Goal: Information Seeking & Learning: Learn about a topic

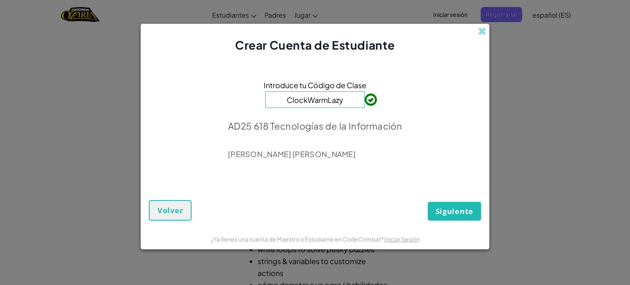
click at [296, 100] on input "ClockWarmLazy" at bounding box center [314, 99] width 99 height 16
click at [287, 100] on input "ClockWarmLazy" at bounding box center [314, 99] width 99 height 16
drag, startPoint x: 287, startPoint y: 100, endPoint x: 339, endPoint y: 100, distance: 52.1
click at [339, 100] on input "ClockWarmLazy" at bounding box center [314, 99] width 99 height 16
click at [347, 99] on input "ClockWarmLazy" at bounding box center [314, 99] width 99 height 16
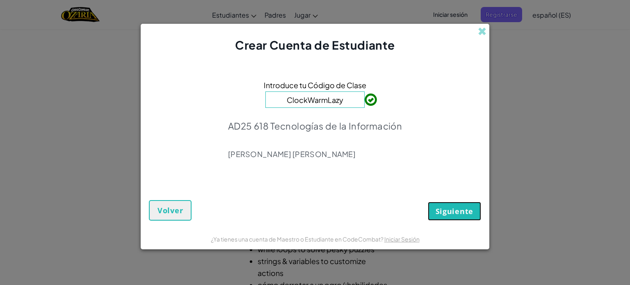
click at [441, 211] on span "Siguiente" at bounding box center [454, 211] width 38 height 10
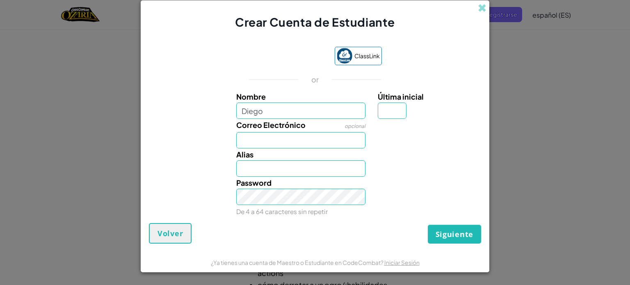
type input "Diego"
click at [296, 114] on input "Diego" at bounding box center [301, 110] width 130 height 16
type input "Diego Barraza"
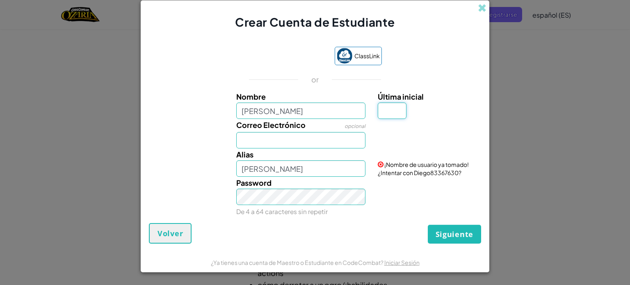
click at [395, 111] on input "Última inicial" at bounding box center [391, 110] width 29 height 16
click at [394, 105] on input "Última inicial" at bounding box center [391, 110] width 29 height 16
type input "a"
type input "Diego BarrazaA"
click at [339, 136] on input "Correo Electrónico" at bounding box center [301, 140] width 130 height 16
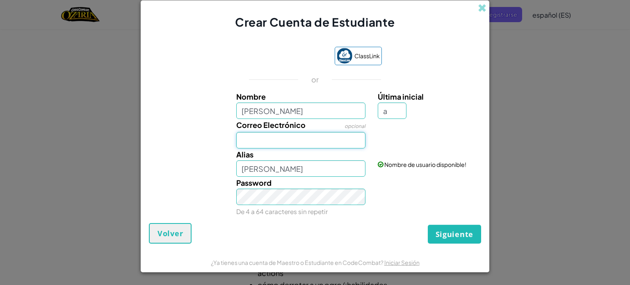
type input "AL07176401@tecmilenio.mx"
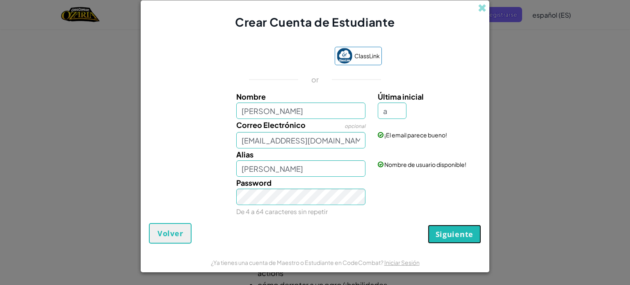
click at [442, 227] on button "Siguiente" at bounding box center [453, 234] width 53 height 19
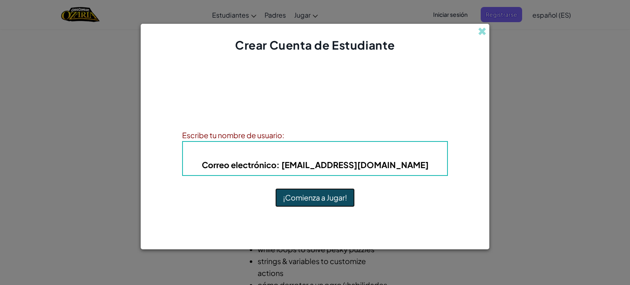
click at [331, 198] on button "¡Comienza a Jugar!" at bounding box center [315, 197] width 80 height 19
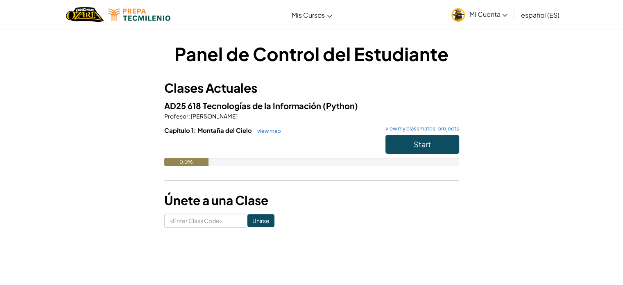
click at [461, 18] on img at bounding box center [459, 15] width 14 height 14
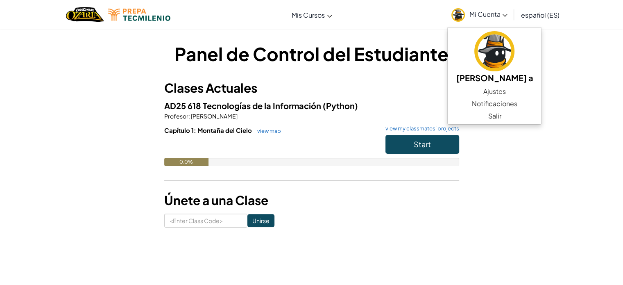
click at [461, 18] on img at bounding box center [459, 15] width 14 height 14
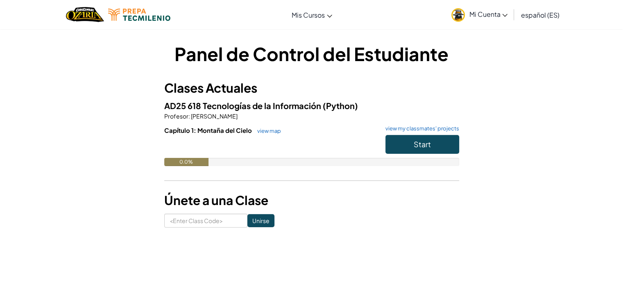
click at [462, 20] on img at bounding box center [459, 15] width 14 height 14
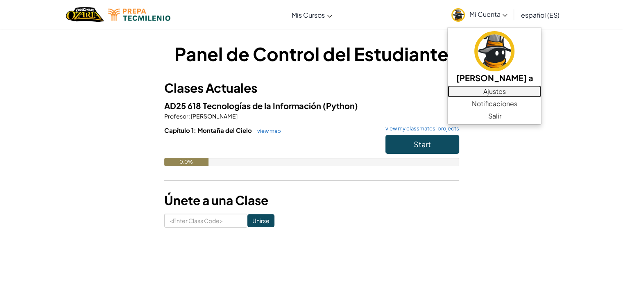
click at [489, 89] on link "Ajustes" at bounding box center [494, 91] width 93 height 12
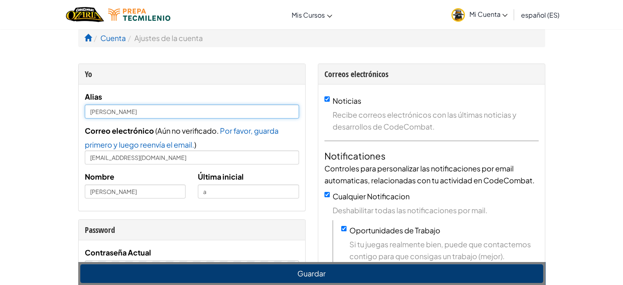
click at [216, 117] on input "Diego BarrazaA" at bounding box center [192, 112] width 214 height 14
type input "Diego Barraza"
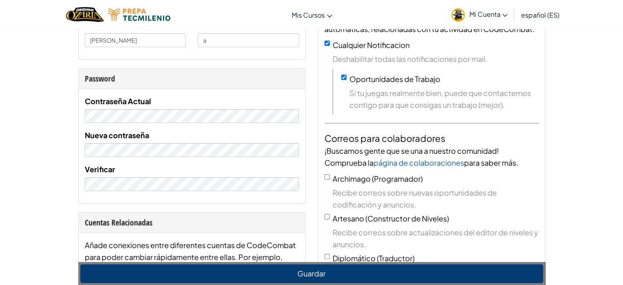
scroll to position [164, 0]
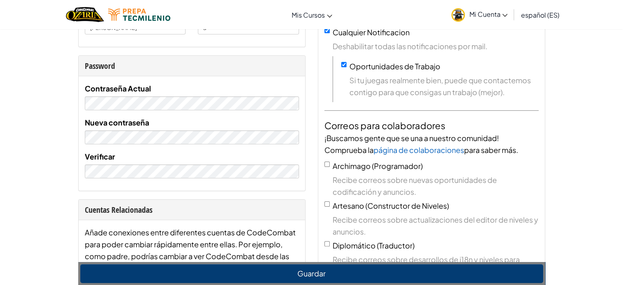
click at [459, 11] on img at bounding box center [459, 15] width 14 height 14
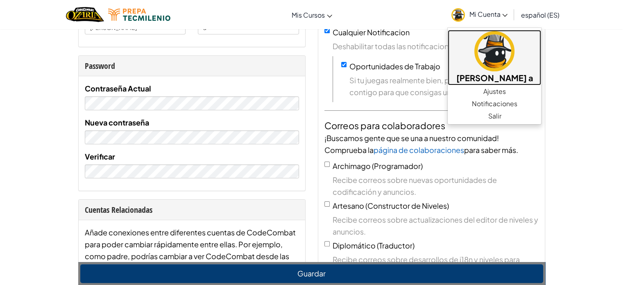
click at [485, 56] on img at bounding box center [495, 51] width 40 height 40
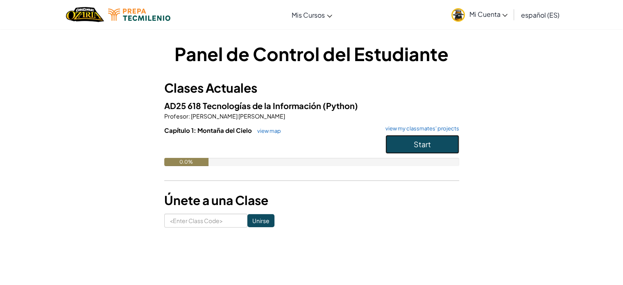
click at [421, 150] on button "Start" at bounding box center [423, 144] width 74 height 19
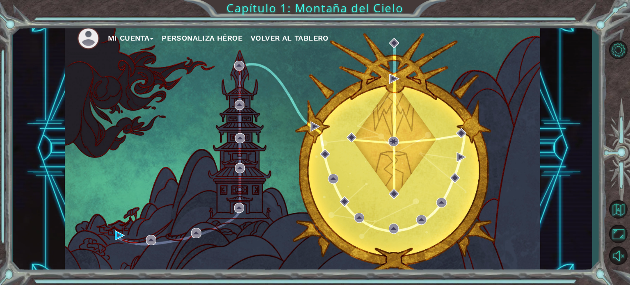
click at [220, 37] on button "Personaliza Héroe" at bounding box center [201, 38] width 81 height 12
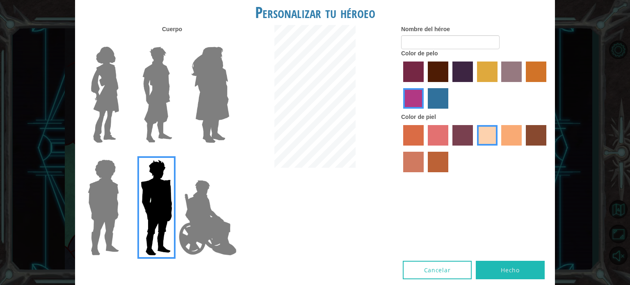
click at [144, 107] on img at bounding box center [157, 94] width 36 height 102
click at [175, 41] on input "Hero Lars" at bounding box center [175, 41] width 0 height 0
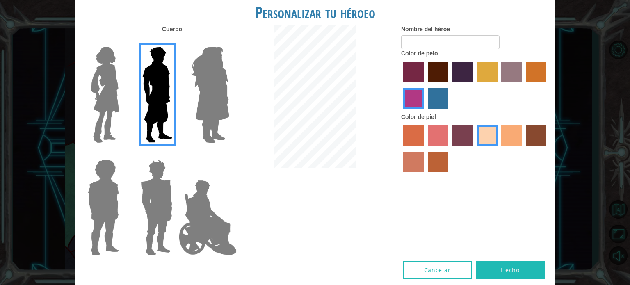
click at [156, 191] on img at bounding box center [156, 207] width 38 height 102
click at [175, 154] on input "Hero Garnet" at bounding box center [175, 154] width 0 height 0
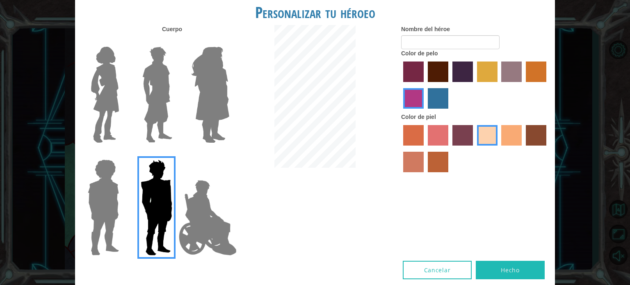
click at [161, 120] on img at bounding box center [157, 94] width 36 height 102
click at [175, 41] on input "Hero Lars" at bounding box center [175, 41] width 0 height 0
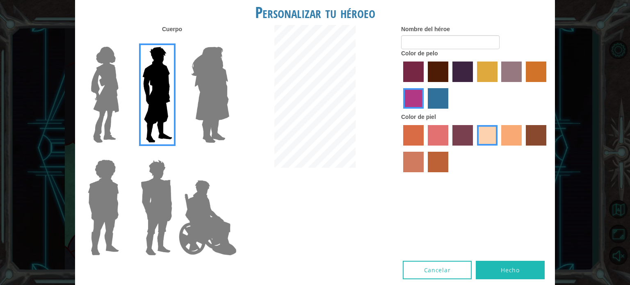
click at [148, 177] on img at bounding box center [156, 207] width 38 height 102
click at [175, 154] on input "Hero Garnet" at bounding box center [175, 154] width 0 height 0
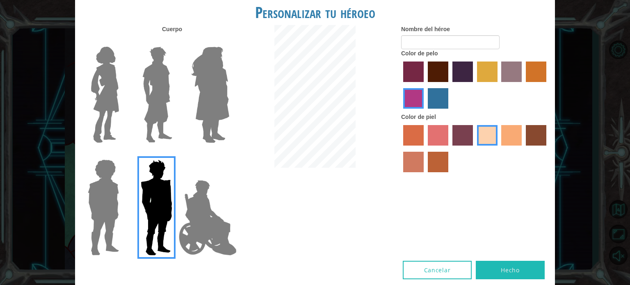
click at [187, 187] on img at bounding box center [207, 218] width 64 height 82
click at [229, 154] on input "Hero Jamie" at bounding box center [229, 154] width 0 height 0
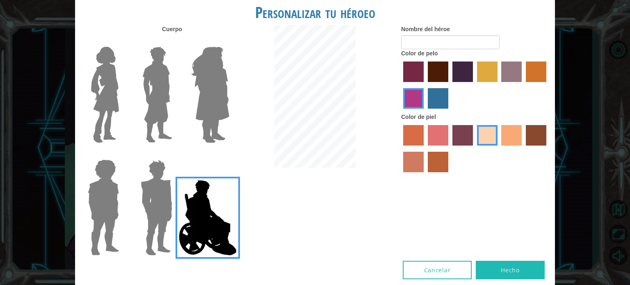
click at [167, 194] on img at bounding box center [156, 207] width 38 height 102
click at [175, 154] on input "Hero Garnet" at bounding box center [175, 154] width 0 height 0
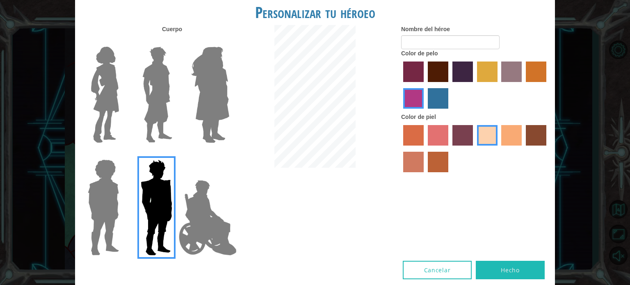
click at [435, 72] on label "maroon hair color" at bounding box center [437, 71] width 20 height 20
click at [425, 85] on input "maroon hair color" at bounding box center [425, 85] width 0 height 0
click at [461, 72] on label "hot purple hair color" at bounding box center [462, 71] width 20 height 20
click at [449, 85] on input "hot purple hair color" at bounding box center [449, 85] width 0 height 0
click at [445, 77] on label "maroon hair color" at bounding box center [437, 71] width 20 height 20
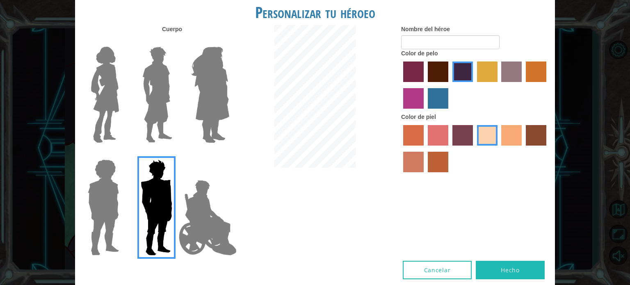
click at [425, 85] on input "maroon hair color" at bounding box center [425, 85] width 0 height 0
click at [457, 75] on label "hot purple hair color" at bounding box center [462, 71] width 20 height 20
click at [449, 85] on input "hot purple hair color" at bounding box center [449, 85] width 0 height 0
click at [507, 132] on label "tacao skin color" at bounding box center [511, 135] width 20 height 20
click at [498, 148] on input "tacao skin color" at bounding box center [498, 148] width 0 height 0
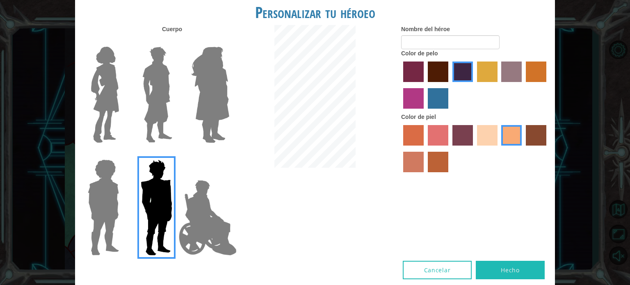
click at [420, 154] on label "burning sand skin color" at bounding box center [413, 162] width 20 height 20
click at [547, 148] on input "burning sand skin color" at bounding box center [547, 148] width 0 height 0
click at [513, 129] on label "tacao skin color" at bounding box center [511, 135] width 20 height 20
click at [498, 148] on input "tacao skin color" at bounding box center [498, 148] width 0 height 0
click at [416, 42] on input "Nombre del héroe" at bounding box center [450, 42] width 98 height 14
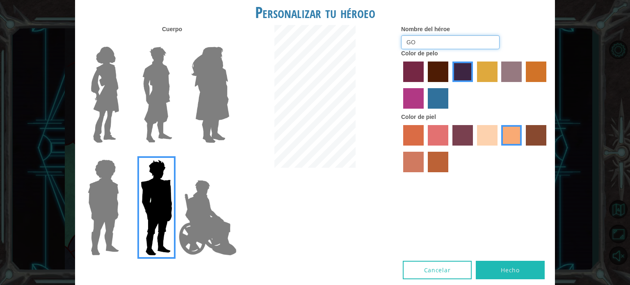
type input "G"
type input "Pepito"
click at [514, 268] on button "Hecho" at bounding box center [509, 270] width 69 height 18
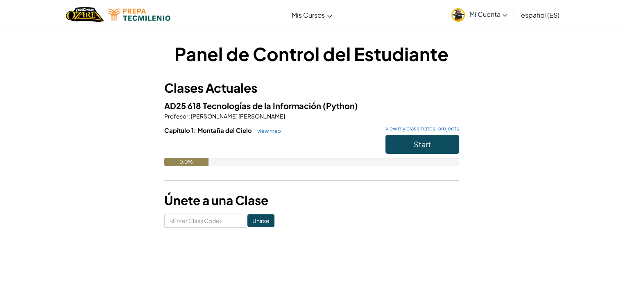
click at [457, 16] on img at bounding box center [459, 15] width 14 height 14
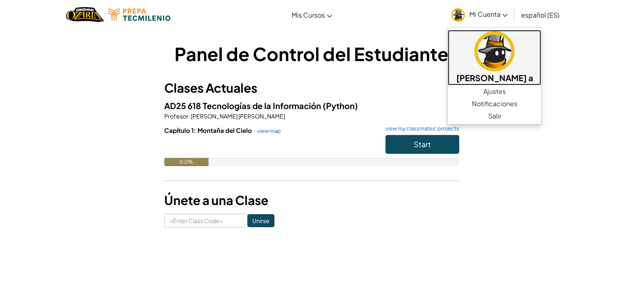
click at [490, 74] on h5 "[PERSON_NAME] a" at bounding box center [494, 77] width 77 height 13
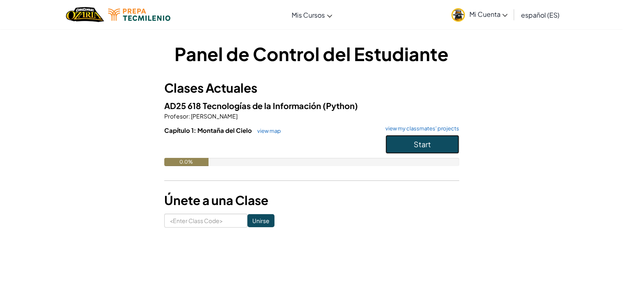
click at [413, 149] on button "Start" at bounding box center [423, 144] width 74 height 19
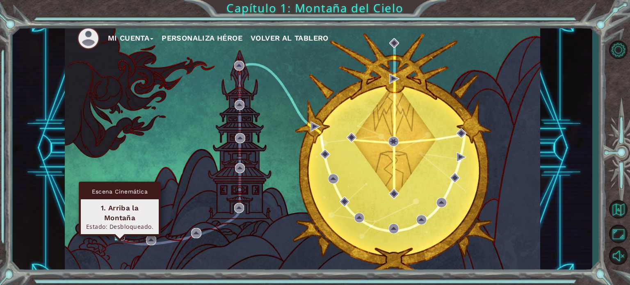
click at [119, 236] on img at bounding box center [120, 235] width 10 height 10
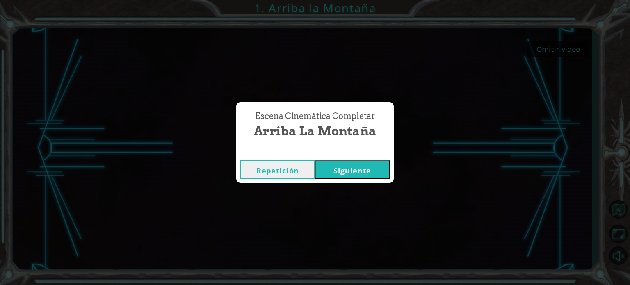
click at [332, 168] on button "Siguiente" at bounding box center [352, 169] width 75 height 18
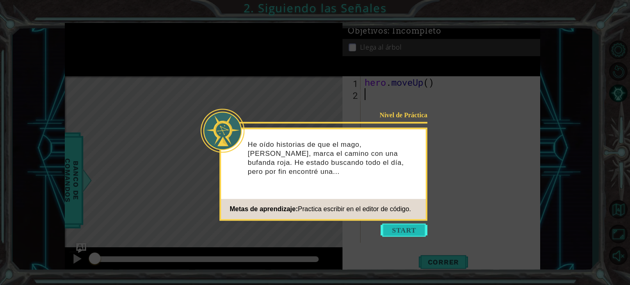
click at [416, 232] on button "Start" at bounding box center [403, 229] width 47 height 13
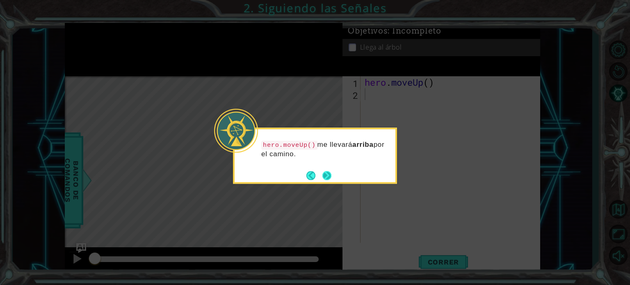
click at [323, 174] on button "Next" at bounding box center [326, 175] width 9 height 9
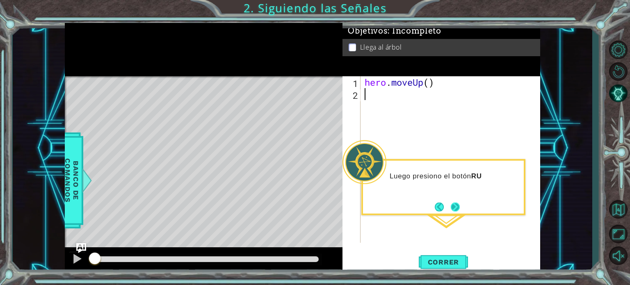
click at [453, 209] on button "Next" at bounding box center [454, 206] width 9 height 9
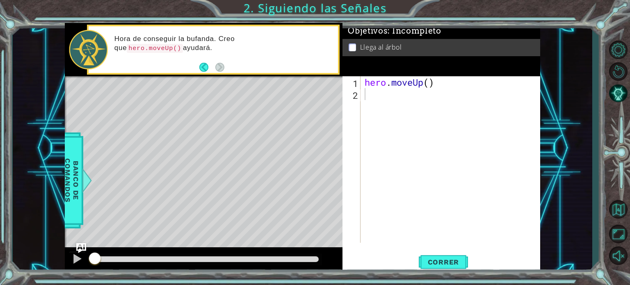
click at [205, 66] on button "Back" at bounding box center [207, 67] width 16 height 9
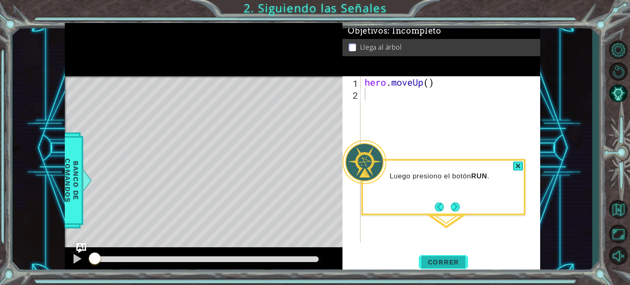
click at [452, 254] on button "Correr" at bounding box center [442, 262] width 49 height 20
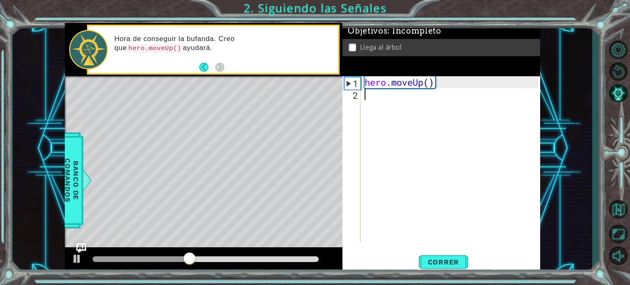
click at [448, 251] on div "1 2 hero . moveUp ( ) ההההההההההההההההההההההההההההההההההההההההההההההההההההההההה…" at bounding box center [441, 174] width 198 height 197
click at [453, 263] on span "Correr" at bounding box center [443, 262] width 48 height 8
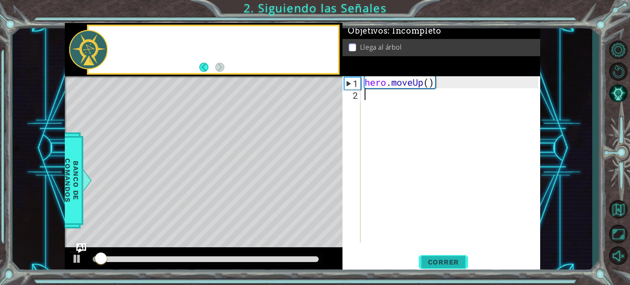
click at [452, 263] on span "Correr" at bounding box center [443, 262] width 48 height 8
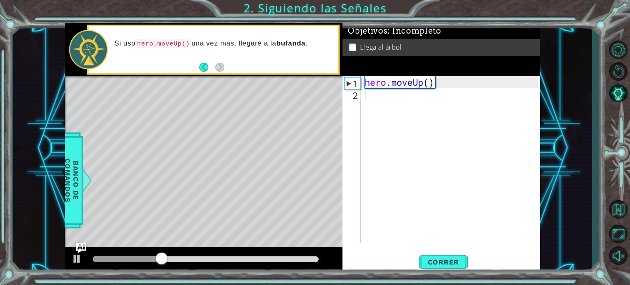
click at [207, 68] on button "Back" at bounding box center [207, 67] width 16 height 9
click at [221, 66] on button "Next" at bounding box center [219, 67] width 9 height 9
type textarea "H"
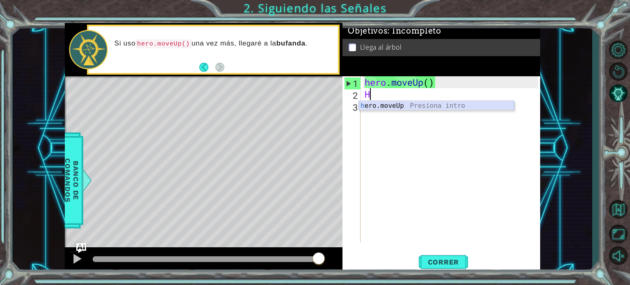
click at [448, 107] on div "h ero.moveUp Presiona intro" at bounding box center [436, 116] width 155 height 30
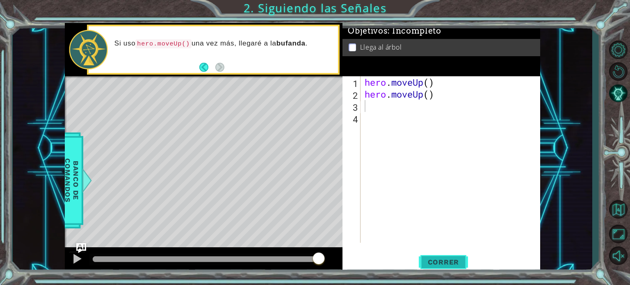
click at [452, 256] on button "Correr" at bounding box center [442, 262] width 49 height 20
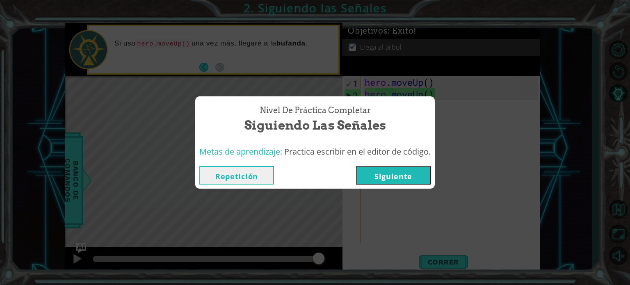
click at [391, 174] on button "Siguiente" at bounding box center [393, 175] width 75 height 18
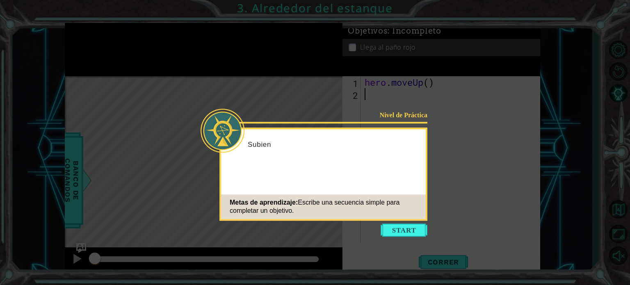
click at [398, 229] on button "Start" at bounding box center [403, 229] width 47 height 13
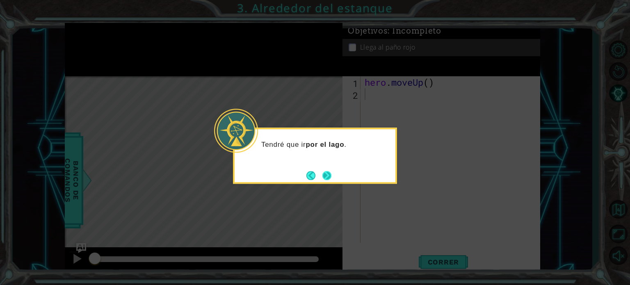
click at [331, 173] on button "Next" at bounding box center [326, 175] width 9 height 9
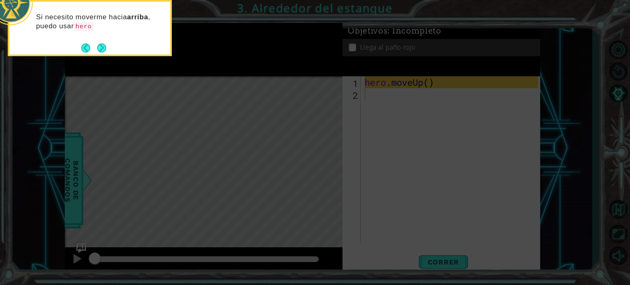
click at [102, 50] on button "Next" at bounding box center [101, 47] width 9 height 9
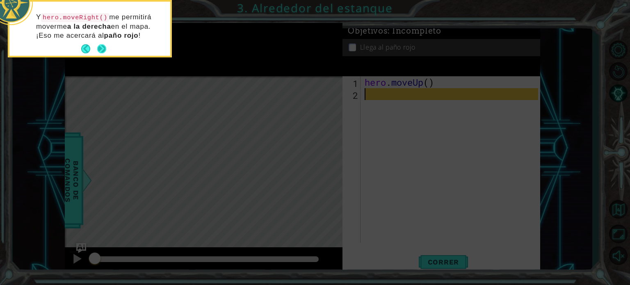
click at [100, 53] on button "Next" at bounding box center [101, 48] width 9 height 9
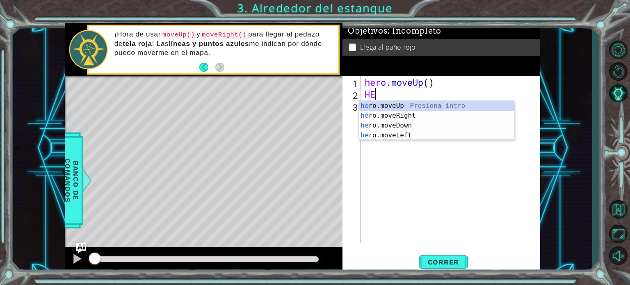
type textarea "HER"
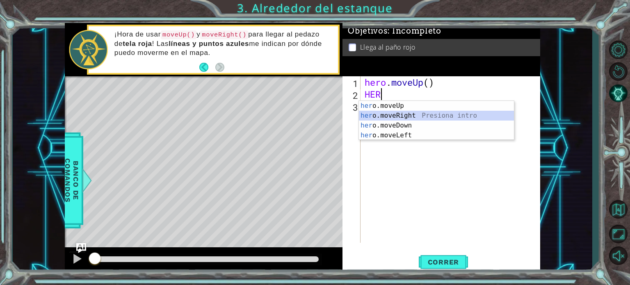
click at [402, 116] on div "her o.moveUp Presiona intro her o.moveRight Presiona intro her o.moveDown Presi…" at bounding box center [436, 130] width 155 height 59
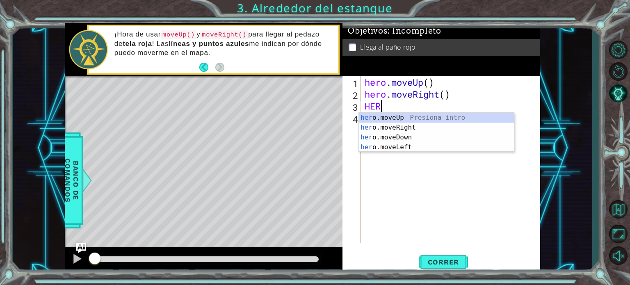
type textarea "HERO"
click at [401, 120] on div "hero .moveUp Presiona intro hero .moveRight Presiona intro hero .moveDown Presi…" at bounding box center [436, 142] width 155 height 59
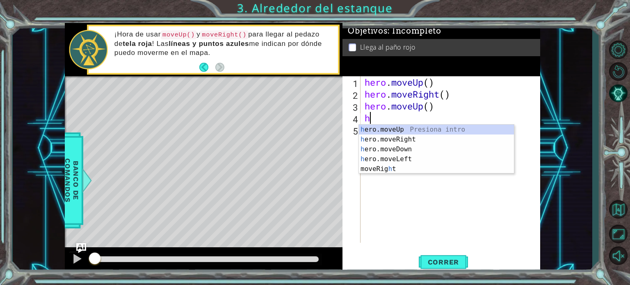
type textarea "he"
click at [391, 137] on div "he ro.moveUp Presiona intro he ro.moveRight Presiona intro he ro.moveDown Presi…" at bounding box center [436, 154] width 155 height 59
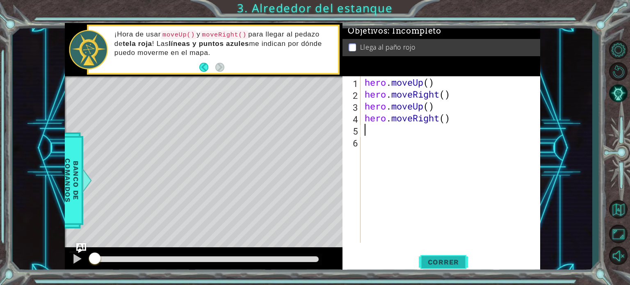
click at [441, 265] on span "Correr" at bounding box center [443, 262] width 48 height 8
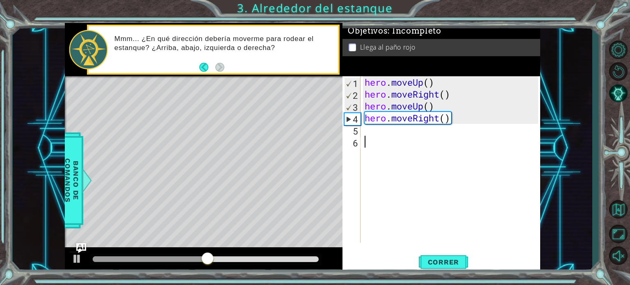
click at [387, 232] on div "hero . moveUp ( ) hero . moveRight ( ) hero . moveUp ( ) hero . moveRight ( )" at bounding box center [452, 171] width 179 height 190
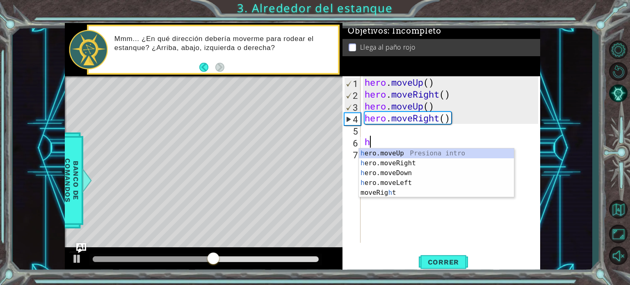
type textarea "he"
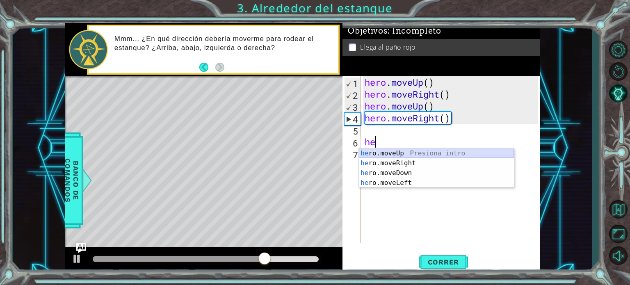
click at [396, 153] on div "he ro.moveUp Presiona intro he ro.moveRight Presiona intro he ro.moveDown Presi…" at bounding box center [436, 177] width 155 height 59
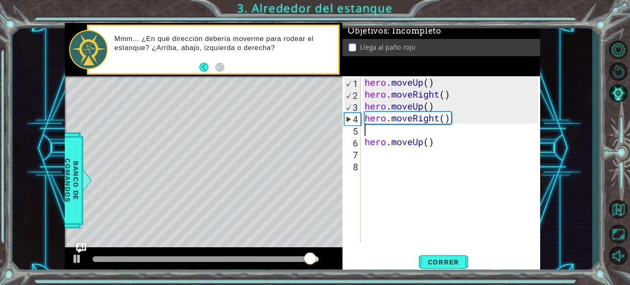
click at [382, 131] on div "hero . moveUp ( ) hero . moveRight ( ) hero . moveUp ( ) hero . moveRight ( ) h…" at bounding box center [452, 171] width 179 height 190
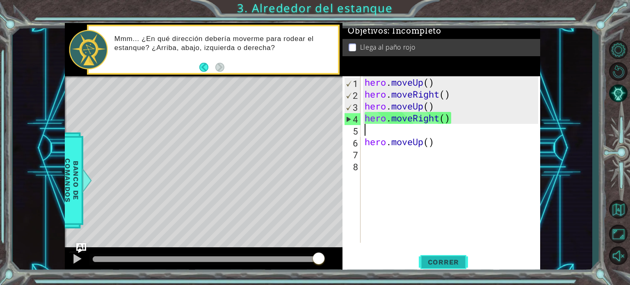
drag, startPoint x: 450, startPoint y: 269, endPoint x: 444, endPoint y: 258, distance: 12.7
click at [449, 269] on button "Correr" at bounding box center [442, 262] width 49 height 20
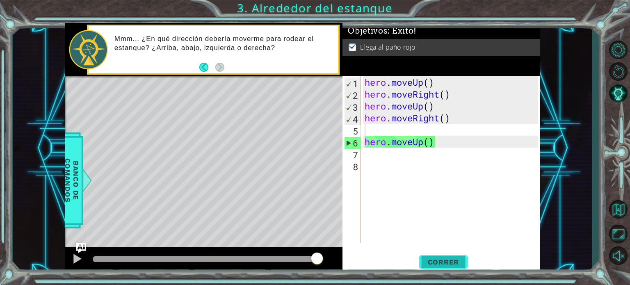
click at [0, 0] on div "Nivel de Práctica Completar Alrededor del estanque Metas de aprendizaje: Escrib…" at bounding box center [0, 0] width 0 height 0
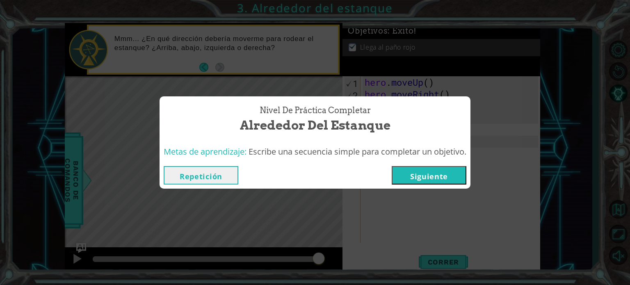
click at [423, 175] on button "Siguiente" at bounding box center [428, 175] width 75 height 18
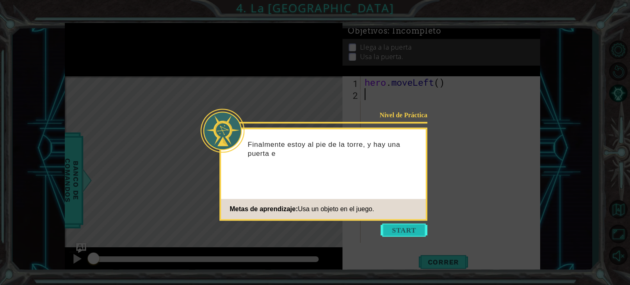
click at [414, 231] on button "Start" at bounding box center [403, 229] width 47 height 13
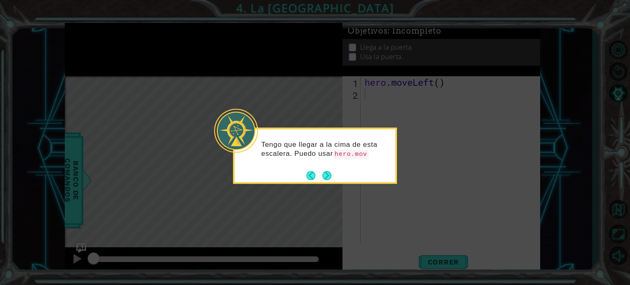
click at [327, 182] on div "Tengo que llegar a la cima de esta escalera. Puedo usar hero.mov" at bounding box center [315, 155] width 164 height 56
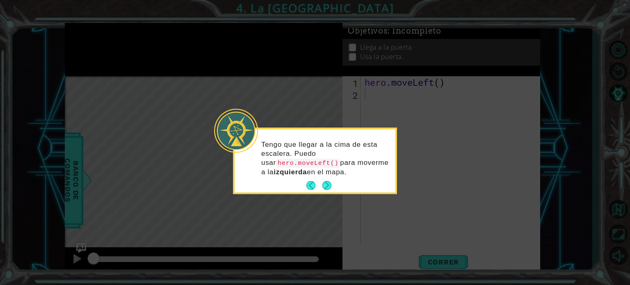
click at [331, 184] on button "Next" at bounding box center [326, 185] width 9 height 9
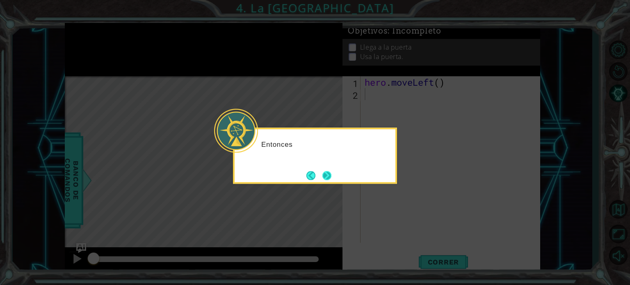
click at [327, 175] on button "Next" at bounding box center [326, 175] width 9 height 9
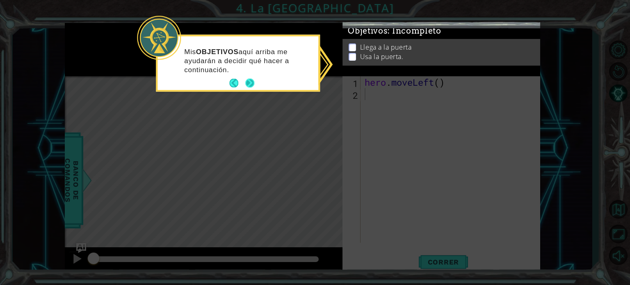
click at [252, 80] on button "Next" at bounding box center [249, 83] width 9 height 9
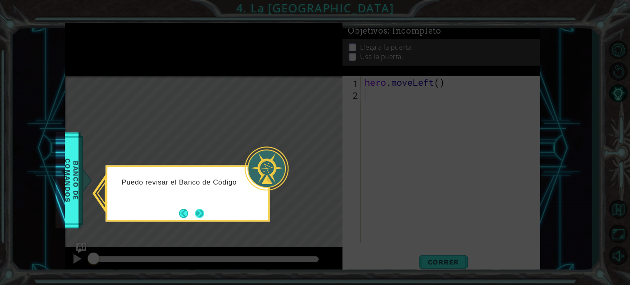
click at [200, 210] on button "Next" at bounding box center [199, 213] width 9 height 9
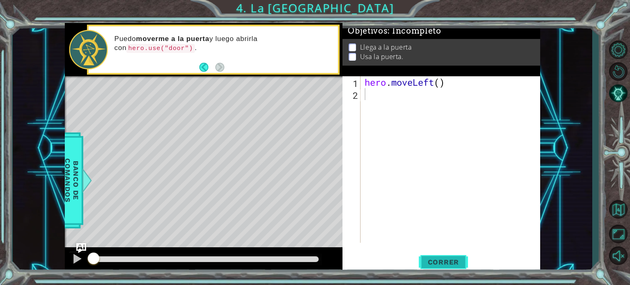
click at [426, 259] on span "Correr" at bounding box center [443, 262] width 48 height 8
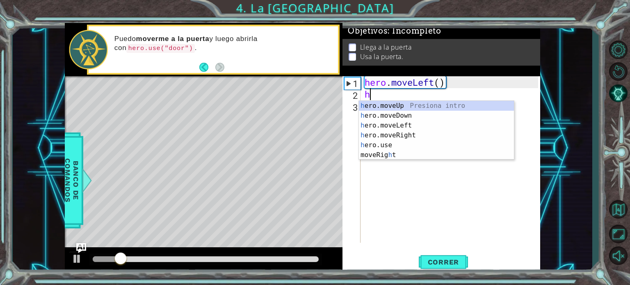
type textarea "he"
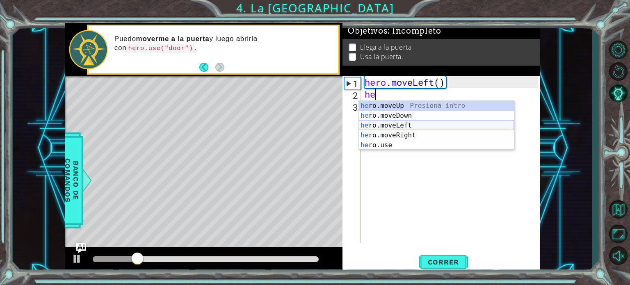
click at [418, 125] on div "he ro.moveUp Presiona intro he ro.moveDown Presiona intro he ro.moveLeft Presio…" at bounding box center [436, 135] width 155 height 69
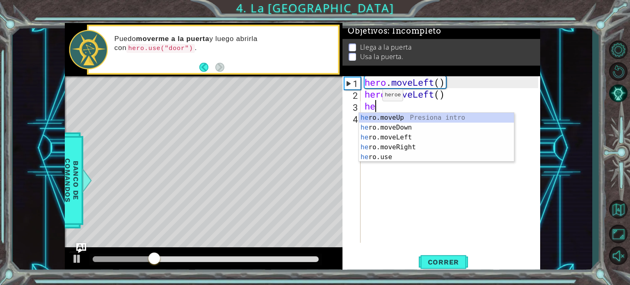
type textarea "her"
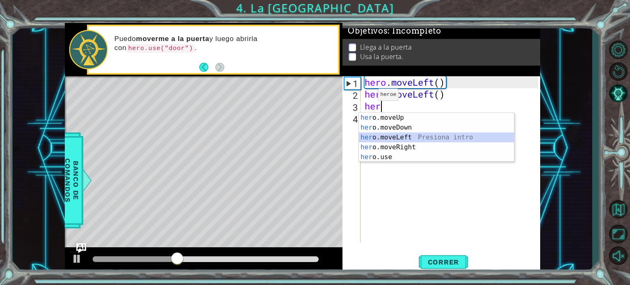
click at [393, 136] on div "her o.moveUp Presiona intro her o.moveDown Presiona intro her o.moveLeft Presio…" at bounding box center [436, 147] width 155 height 69
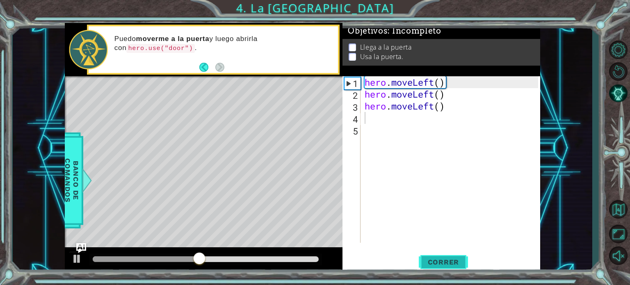
click at [433, 260] on span "Correr" at bounding box center [443, 262] width 48 height 8
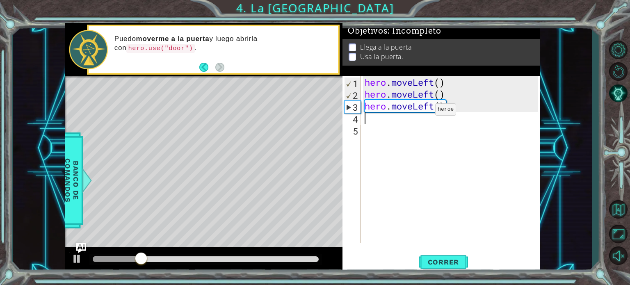
click at [426, 109] on div "hero . moveLeft ( ) hero . moveLeft ( ) hero . moveLeft ( )" at bounding box center [452, 171] width 179 height 190
click at [435, 109] on div "hero . moveLeft ( ) hero . moveLeft ( ) hero . moveLeft ( )" at bounding box center [452, 171] width 179 height 190
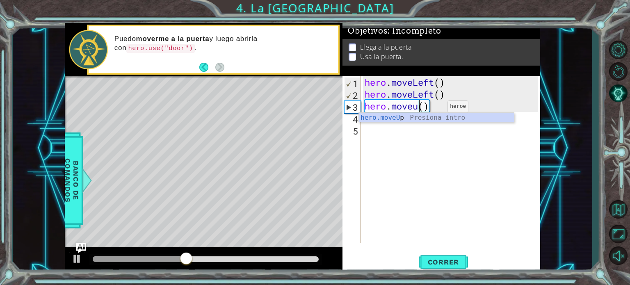
scroll to position [0, 2]
click at [438, 114] on div "hero.moveUp Presiona intro" at bounding box center [436, 128] width 155 height 30
type textarea "hero.moveUp"
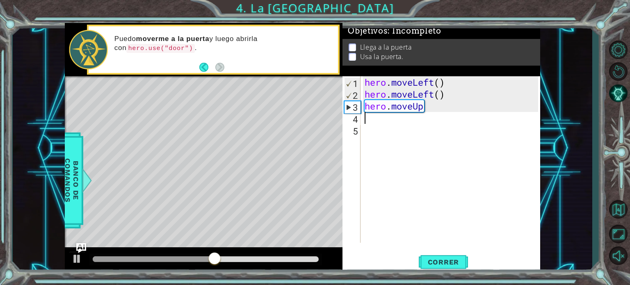
click at [425, 117] on div "hero . moveLeft ( ) hero . moveLeft ( ) hero . moveUp" at bounding box center [452, 171] width 179 height 190
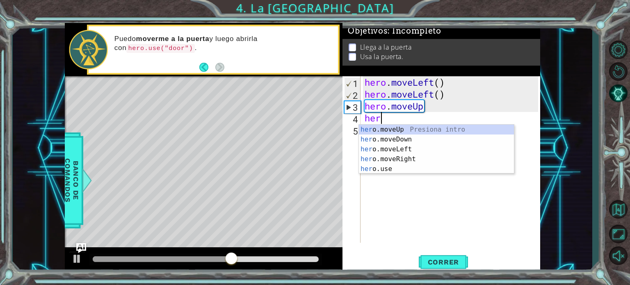
scroll to position [0, 0]
type textarea "hero"
click at [414, 127] on div "hero .moveUp Presiona intro hero .moveDown Presiona intro hero .moveLeft Presio…" at bounding box center [436, 159] width 155 height 69
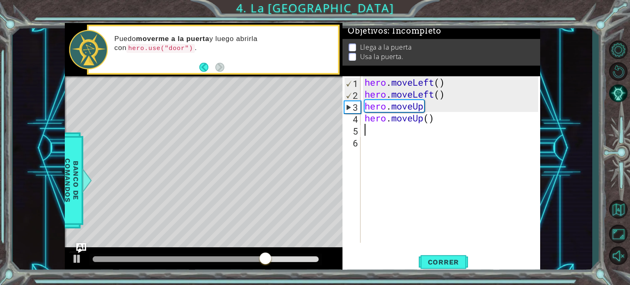
type textarea "he"
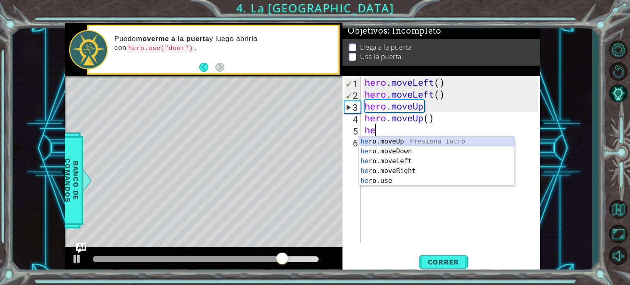
click at [410, 144] on div "he ro.moveUp Presiona intro he ro.moveDown Presiona intro he ro.moveLeft Presio…" at bounding box center [436, 170] width 155 height 69
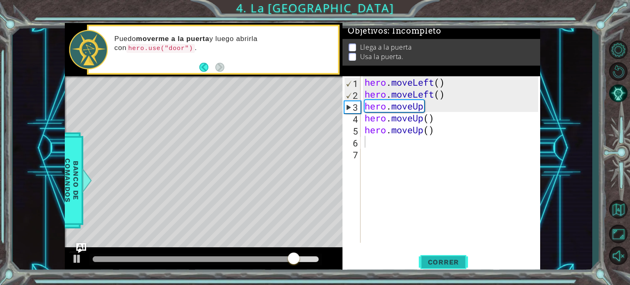
click at [452, 265] on span "Correr" at bounding box center [443, 262] width 48 height 8
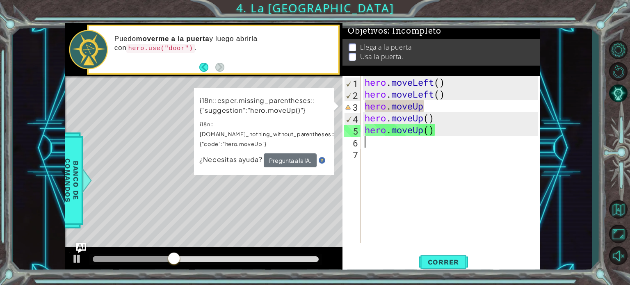
click at [443, 102] on div "hero . moveLeft ( ) hero . moveLeft ( ) hero . moveUp hero . moveUp ( ) hero . …" at bounding box center [452, 171] width 179 height 190
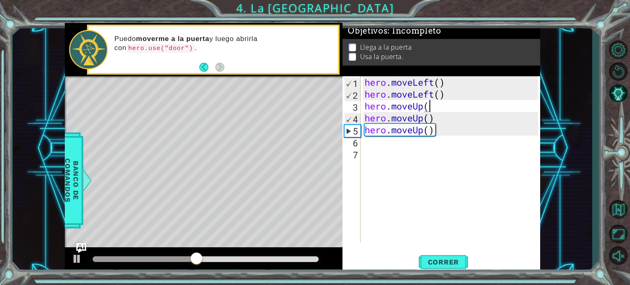
scroll to position [0, 2]
type textarea "hero.moveUp()"
click at [462, 259] on span "Correr" at bounding box center [443, 262] width 48 height 8
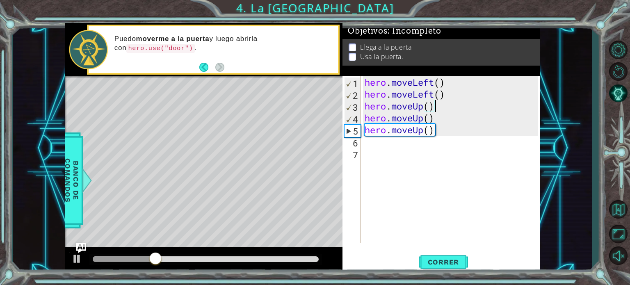
click at [375, 141] on div "hero . moveLeft ( ) hero . moveLeft ( ) hero . moveUp ( ) hero . moveUp ( ) her…" at bounding box center [452, 171] width 179 height 190
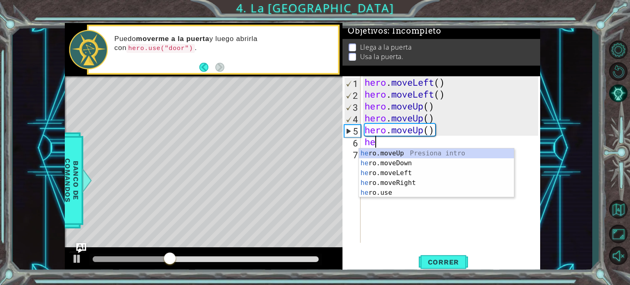
scroll to position [0, 0]
type textarea "hero"
click at [398, 183] on div "hero .moveUp Presiona intro hero .moveDown Presiona intro hero .moveLeft Presio…" at bounding box center [436, 182] width 155 height 69
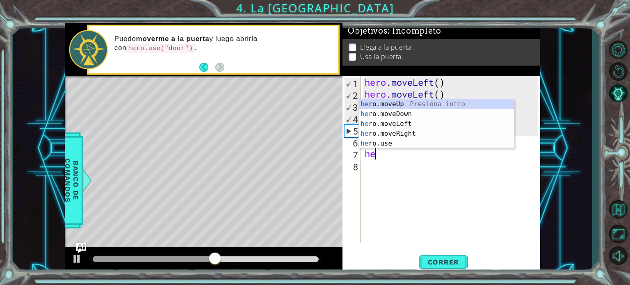
type textarea "hero"
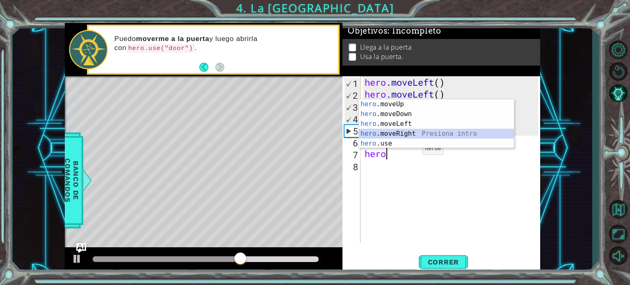
click at [427, 131] on div "hero .moveUp Presiona intro hero .moveDown Presiona intro hero .moveLeft Presio…" at bounding box center [436, 133] width 155 height 69
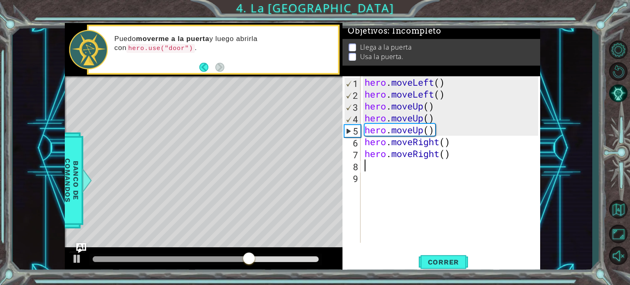
click at [379, 177] on div "hero . moveLeft ( ) hero . moveLeft ( ) hero . moveUp ( ) hero . moveUp ( ) her…" at bounding box center [452, 171] width 179 height 190
click at [376, 168] on div "hero . moveLeft ( ) hero . moveLeft ( ) hero . moveUp ( ) hero . moveUp ( ) her…" at bounding box center [452, 171] width 179 height 190
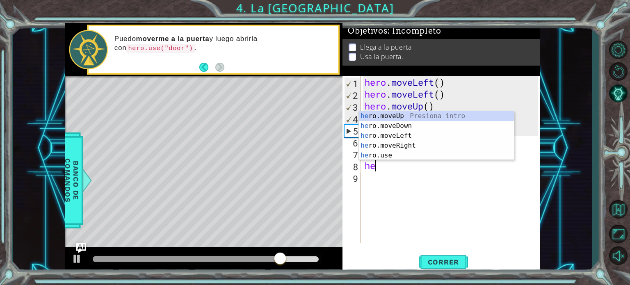
type textarea "her"
click at [402, 144] on div "her o.moveUp Presiona intro her o.moveDown Presiona intro her o.moveLeft Presio…" at bounding box center [436, 145] width 155 height 69
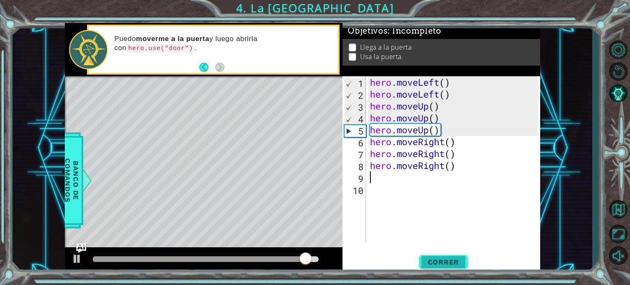
click at [459, 261] on span "Correr" at bounding box center [443, 262] width 48 height 8
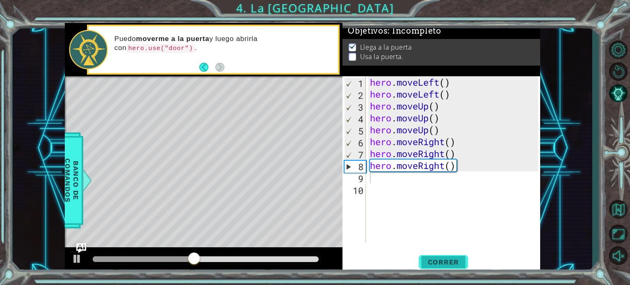
click at [431, 264] on span "Correr" at bounding box center [443, 262] width 48 height 8
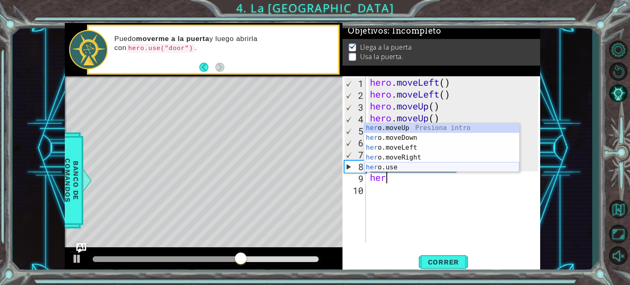
click at [385, 166] on div "her o.moveUp Presiona intro her o.moveDown Presiona intro her o.moveLeft Presio…" at bounding box center [441, 157] width 155 height 69
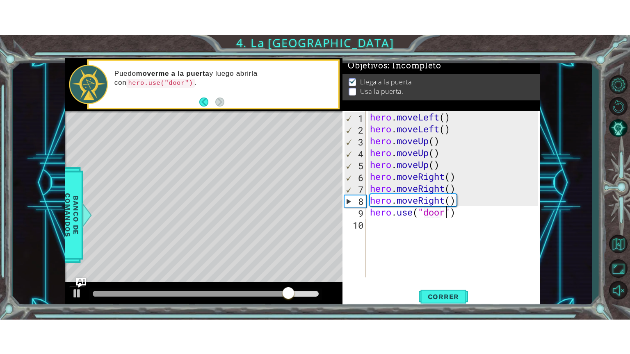
scroll to position [0, 3]
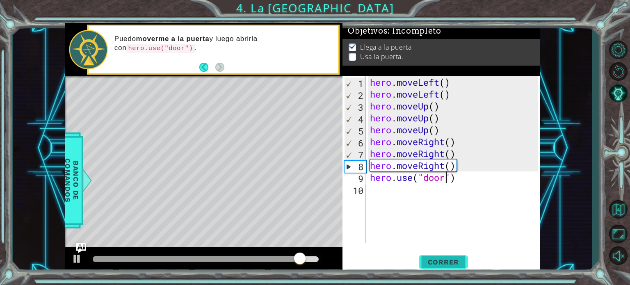
type textarea "hero.use("door")"
click at [443, 265] on span "Correr" at bounding box center [443, 262] width 48 height 8
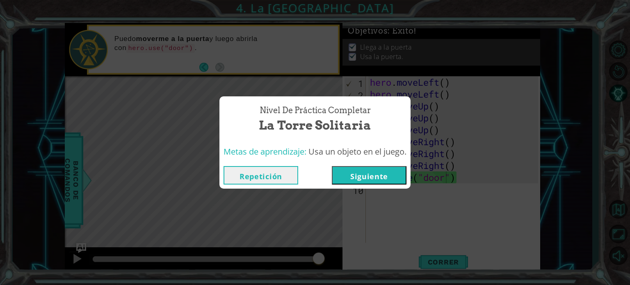
click at [377, 168] on button "Siguiente" at bounding box center [369, 175] width 75 height 18
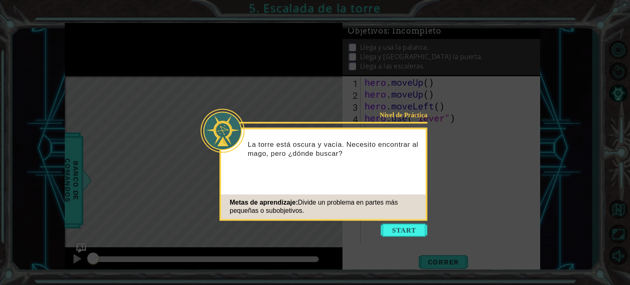
click at [398, 233] on button "Start" at bounding box center [403, 229] width 47 height 13
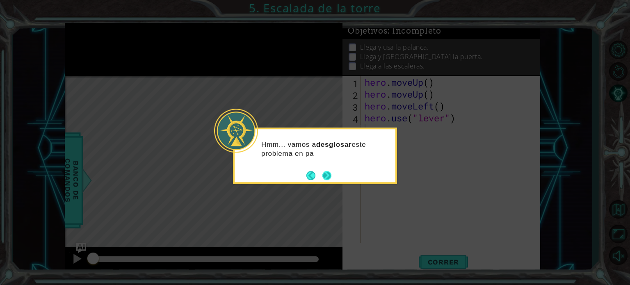
click at [330, 175] on button "Next" at bounding box center [326, 175] width 9 height 9
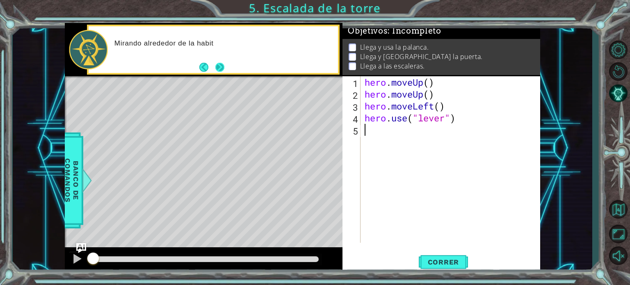
click at [218, 72] on button "Next" at bounding box center [219, 67] width 9 height 9
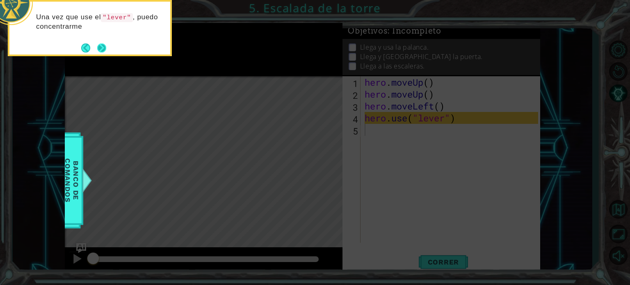
click at [97, 47] on button "Next" at bounding box center [101, 47] width 9 height 9
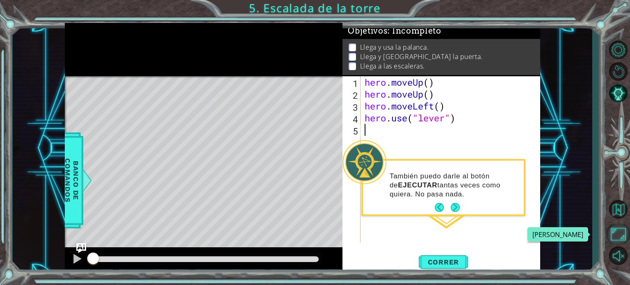
click at [611, 230] on button "Maximizar Navegador" at bounding box center [618, 233] width 24 height 19
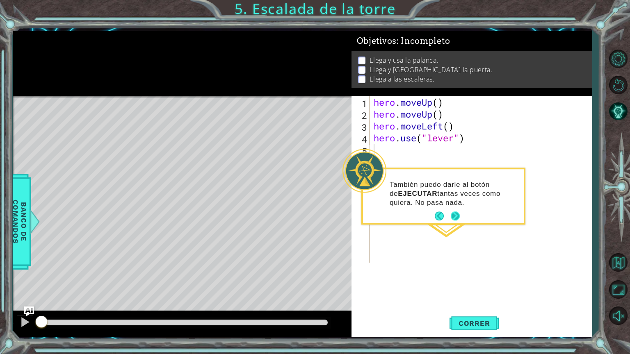
click at [456, 219] on button "Next" at bounding box center [454, 216] width 9 height 9
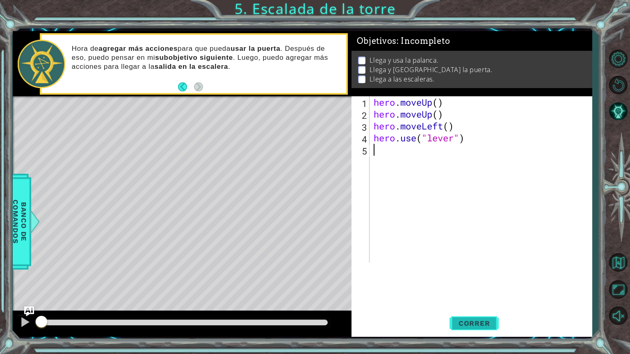
click at [478, 284] on span "Correr" at bounding box center [474, 323] width 48 height 8
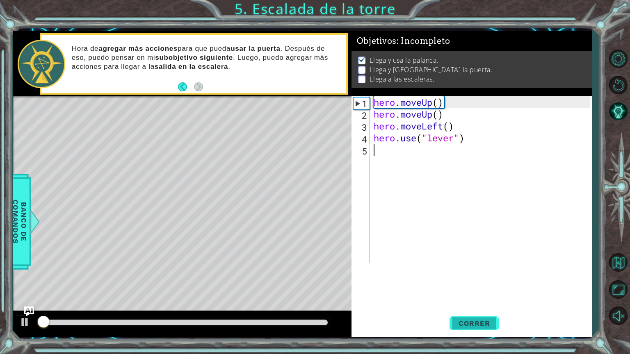
scroll to position [1, 0]
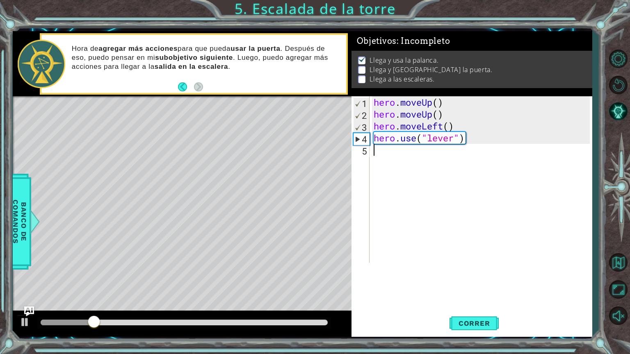
click at [380, 166] on div "hero . moveUp ( ) hero . moveUp ( ) hero . moveLeft ( ) hero . use ( "lever" )" at bounding box center [483, 191] width 222 height 190
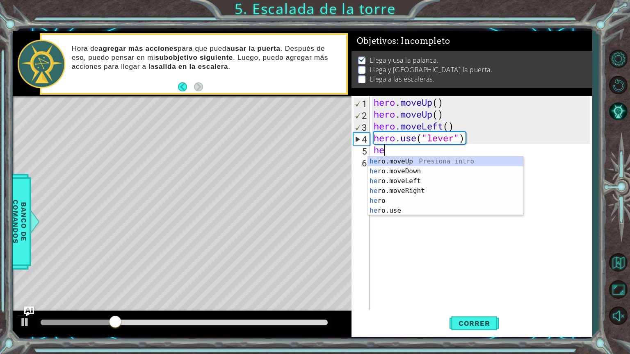
type textarea "her"
click at [399, 189] on div "her o.moveUp Presiona intro her o.moveDown Presiona intro her o.moveLeft Presio…" at bounding box center [445, 196] width 155 height 79
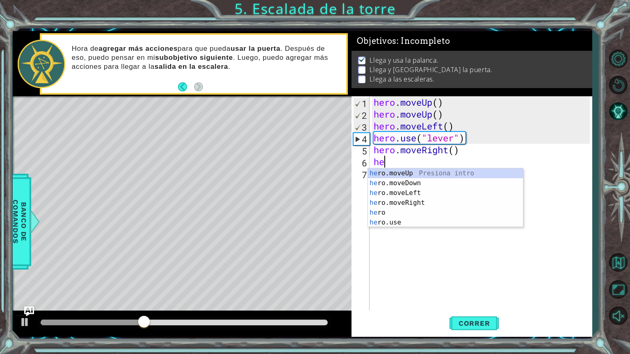
type textarea "her"
click at [389, 202] on div "her o.moveUp Presiona intro her o.moveDown Presiona intro her o.moveLeft Presio…" at bounding box center [445, 207] width 155 height 79
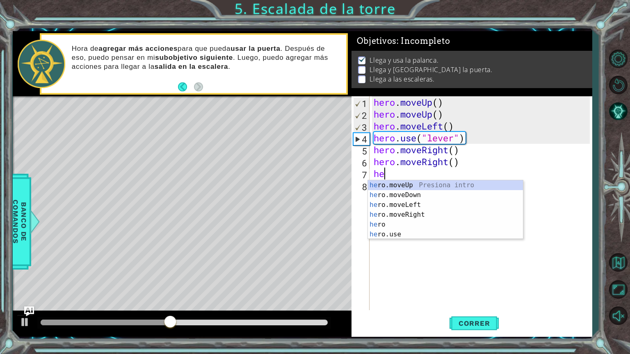
type textarea "hero"
click at [405, 224] on div "hero Presiona intro hero .moveUp Presiona intro hero .moveDown Presiona intro h…" at bounding box center [445, 219] width 155 height 79
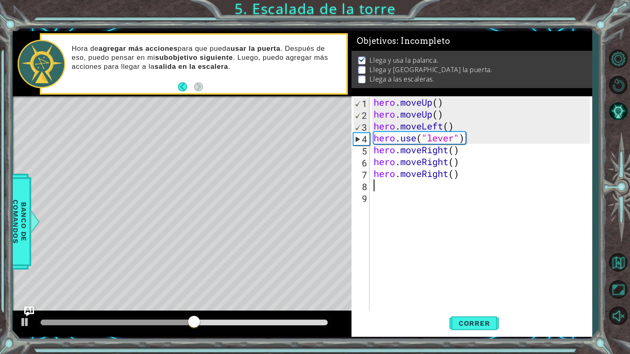
type textarea "h"
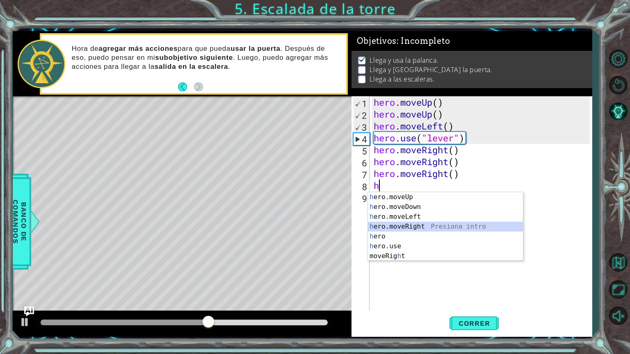
click at [408, 225] on div "h ero.moveUp Presiona intro h ero.moveDown Presiona intro h ero.moveLeft Presio…" at bounding box center [445, 236] width 155 height 89
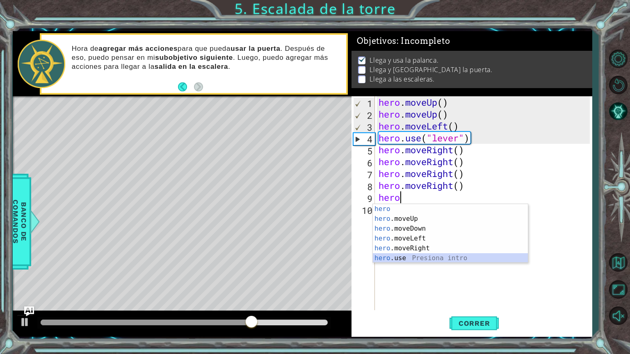
click at [403, 255] on div "hero Presiona intro hero .moveUp Presiona intro hero .moveDown Presiona intro h…" at bounding box center [450, 243] width 155 height 79
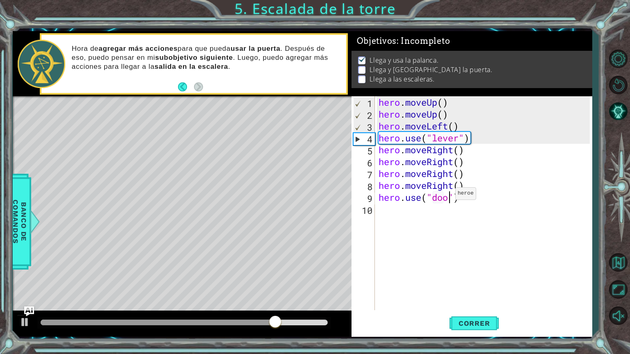
scroll to position [0, 3]
type textarea "hero.use("door")"
click at [443, 209] on div "hero . moveUp ( ) hero . moveUp ( ) hero . moveLeft ( ) hero . use ( "lever" ) …" at bounding box center [485, 215] width 217 height 238
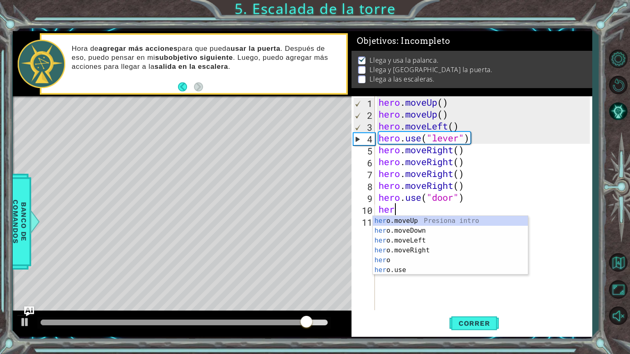
scroll to position [0, 0]
type textarea "hero"
click at [430, 234] on div "hero Presiona intro hero .moveUp Presiona intro hero .moveDown Presiona intro h…" at bounding box center [450, 255] width 155 height 79
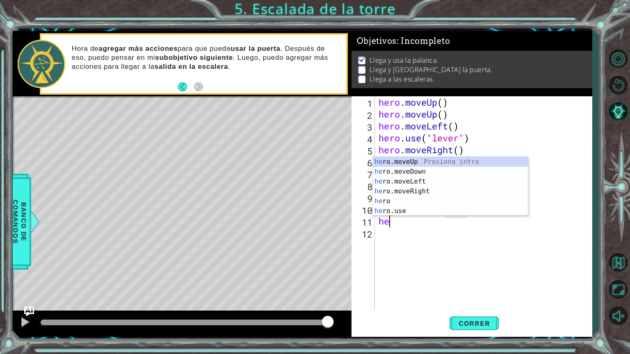
type textarea "hero"
click at [404, 194] on div "hero Presiona intro hero .moveUp Presiona intro hero .moveDown Presiona intro h…" at bounding box center [450, 196] width 155 height 79
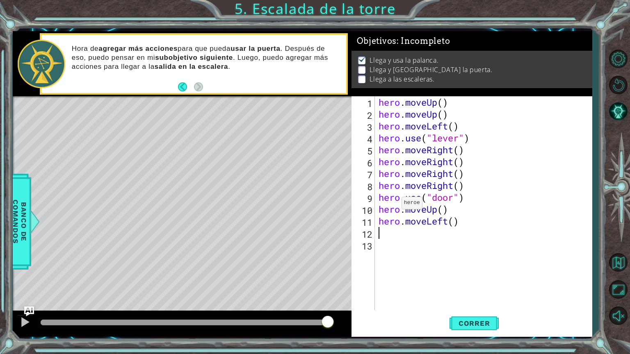
type textarea "he"
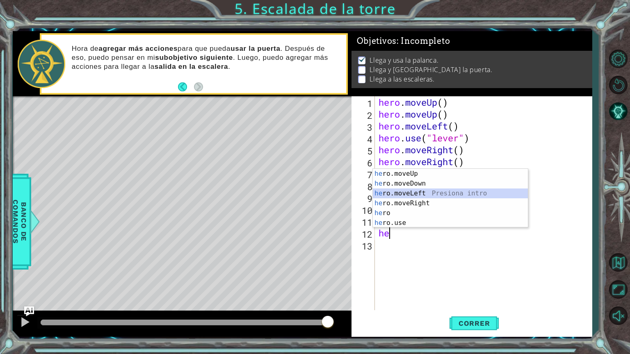
click at [453, 190] on div "he ro.moveUp Presiona intro he ro.moveDown Presiona intro he ro.moveLeft Presio…" at bounding box center [450, 208] width 155 height 79
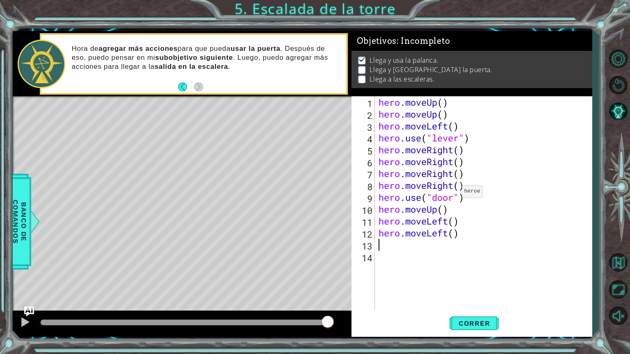
type textarea "h"
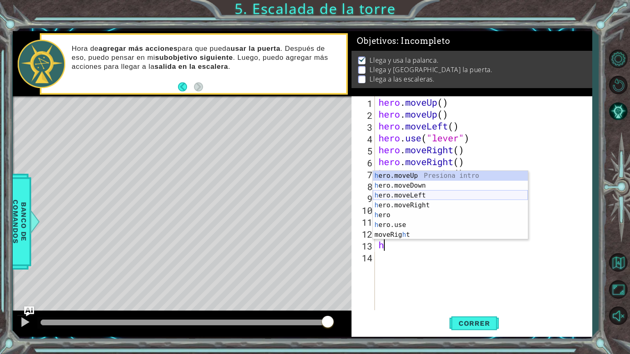
click at [425, 192] on div "h ero.moveUp Presiona intro h ero.moveDown Presiona intro h ero.moveLeft Presio…" at bounding box center [450, 215] width 155 height 89
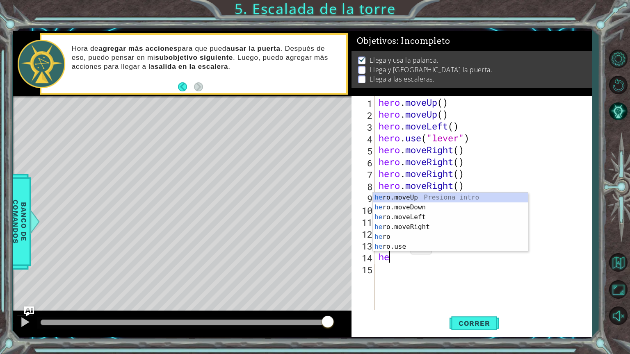
type textarea "hero"
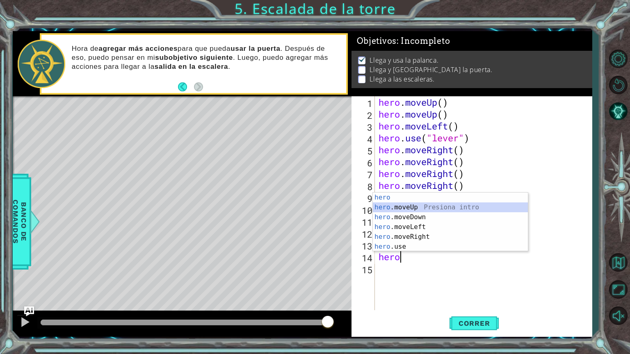
click at [448, 209] on div "hero Presiona intro hero .moveUp Presiona intro hero .moveDown Presiona intro h…" at bounding box center [450, 232] width 155 height 79
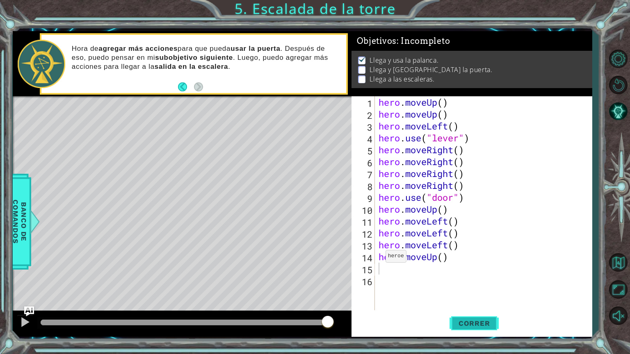
click at [451, 284] on span "Correr" at bounding box center [474, 323] width 48 height 8
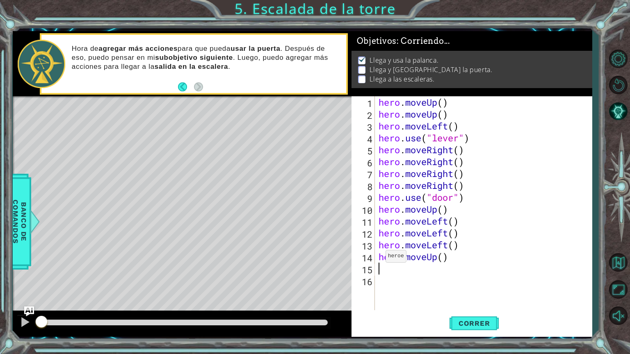
scroll to position [1, 0]
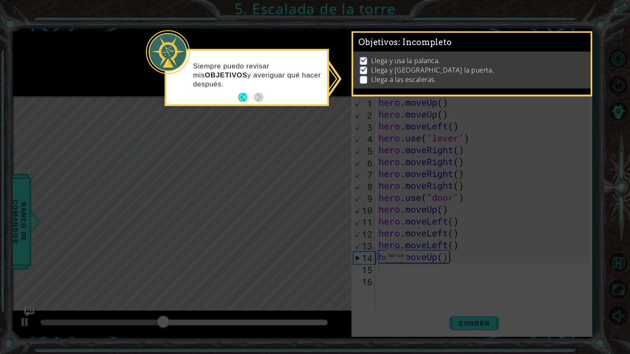
click at [326, 231] on icon at bounding box center [315, 177] width 630 height 354
click at [246, 98] on button "Back" at bounding box center [246, 97] width 16 height 9
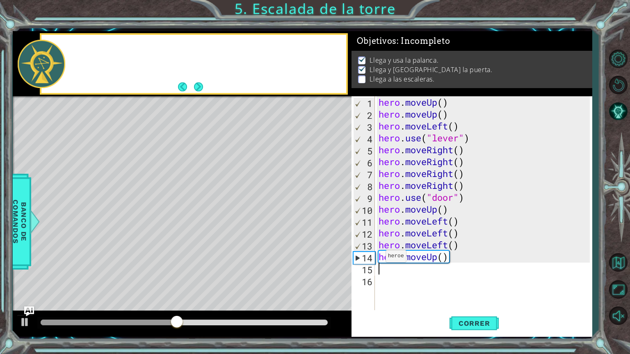
scroll to position [0, 0]
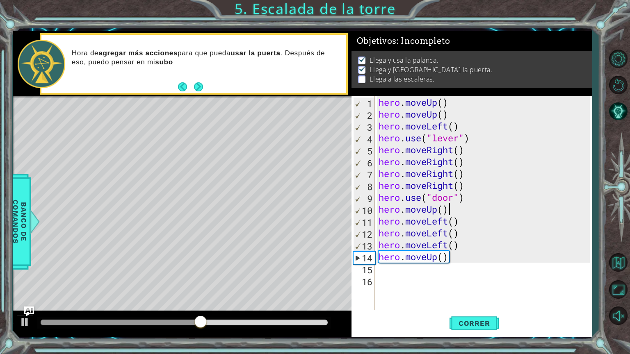
click at [457, 210] on div "hero . moveUp ( ) hero . moveUp ( ) hero . moveLeft ( ) hero . use ( "lever" ) …" at bounding box center [485, 215] width 217 height 238
type textarea "hero.moveUp()"
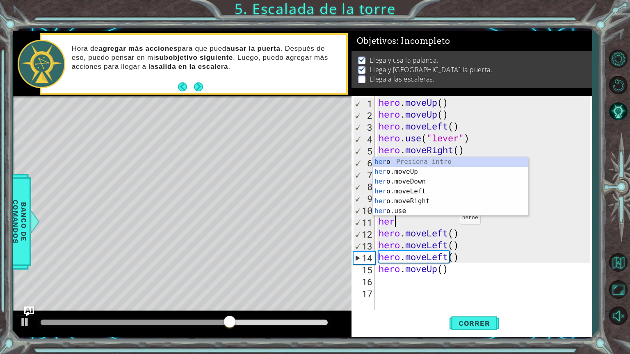
type textarea "hero"
click at [439, 167] on div "hero Presiona intro hero .moveUp Presiona intro hero .moveDown Presiona intro h…" at bounding box center [450, 196] width 155 height 79
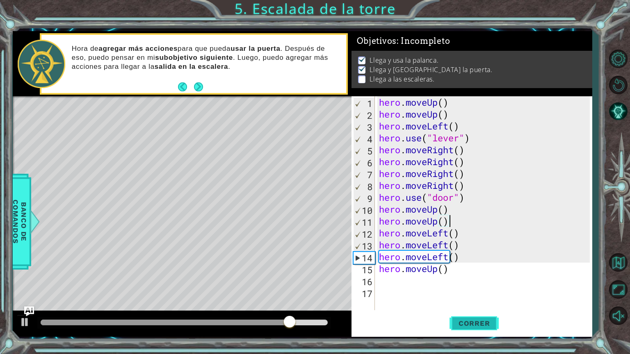
type textarea "hero.moveUp()"
click at [479, 284] on button "Correr" at bounding box center [473, 323] width 49 height 24
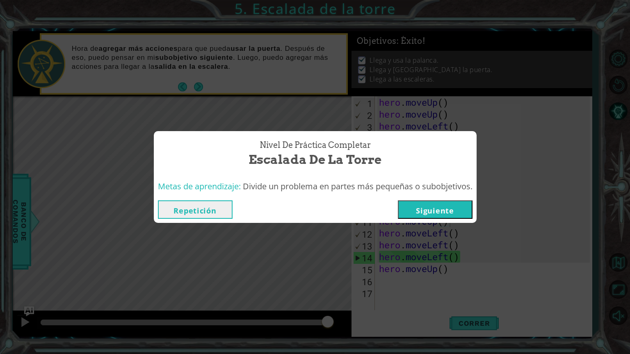
click at [456, 212] on button "Siguiente" at bounding box center [435, 209] width 75 height 18
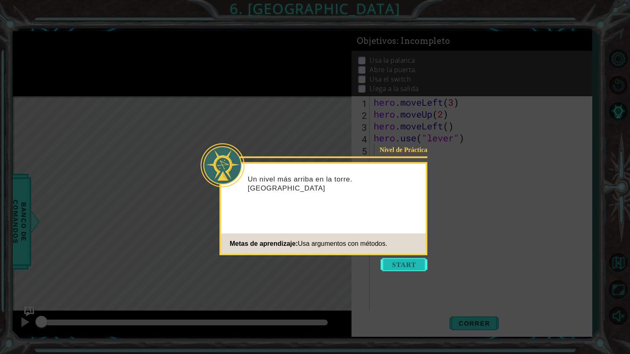
click at [411, 264] on button "Start" at bounding box center [403, 264] width 47 height 13
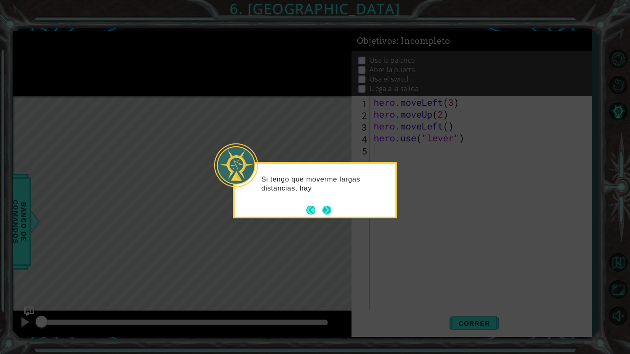
click at [330, 207] on button "Next" at bounding box center [326, 209] width 9 height 9
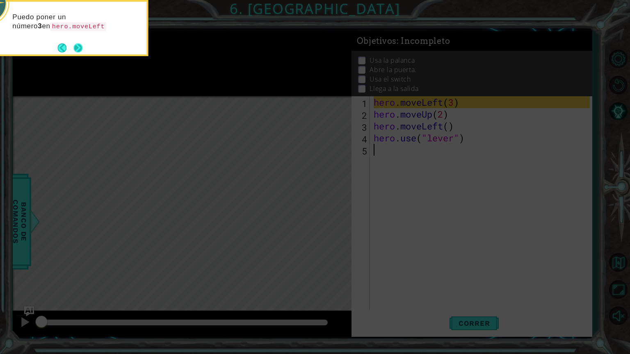
click at [80, 52] on button "Next" at bounding box center [77, 47] width 9 height 9
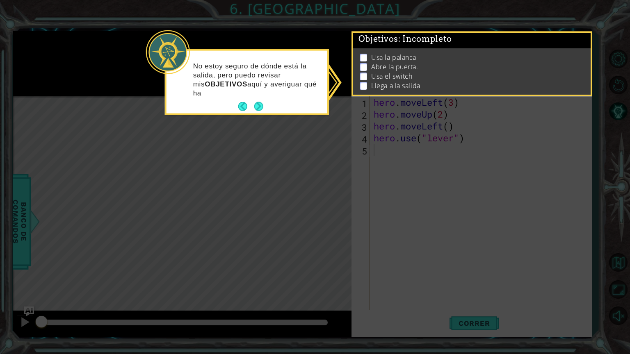
scroll to position [13, 0]
click at [259, 107] on button "Next" at bounding box center [258, 106] width 9 height 9
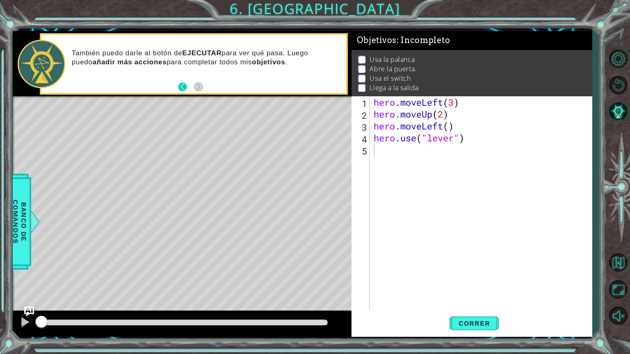
click at [180, 87] on button "Back" at bounding box center [186, 86] width 16 height 9
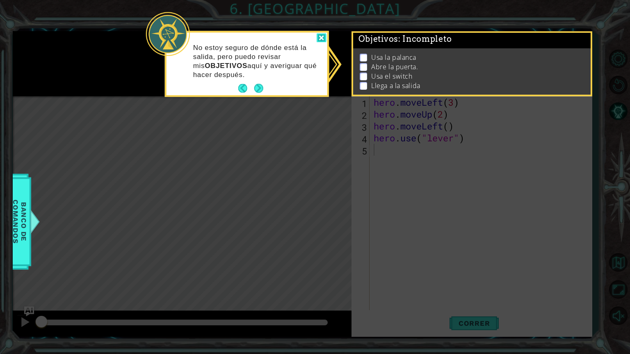
click at [320, 39] on div at bounding box center [321, 37] width 10 height 9
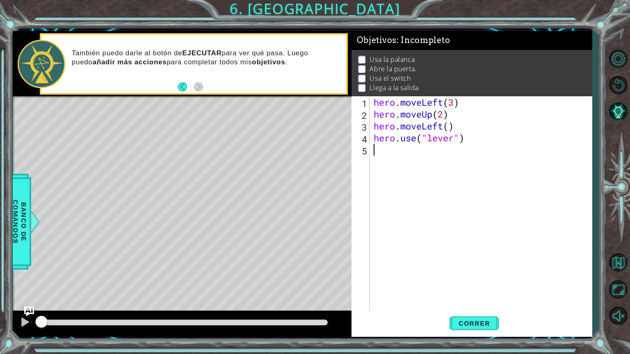
scroll to position [11, 0]
click at [363, 56] on p at bounding box center [361, 60] width 7 height 8
click at [364, 65] on p at bounding box center [361, 69] width 7 height 8
drag, startPoint x: 467, startPoint y: 318, endPoint x: 464, endPoint y: 315, distance: 4.7
click at [466, 284] on button "Correr" at bounding box center [473, 323] width 49 height 24
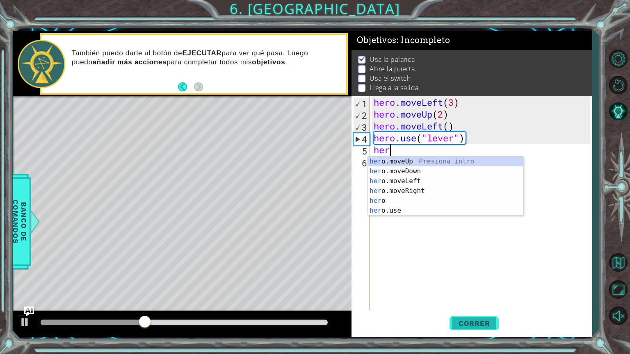
scroll to position [0, 0]
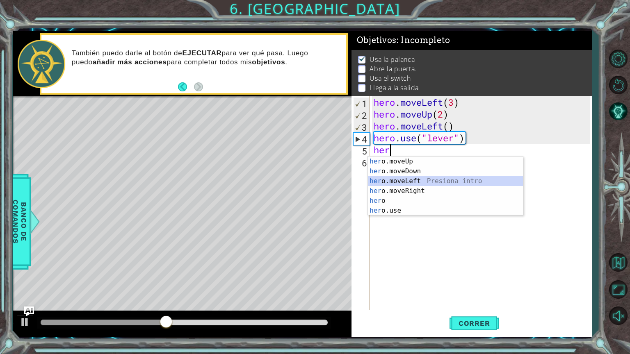
click at [410, 180] on div "her o.moveUp Presiona intro her o.moveDown Presiona intro her o.moveLeft Presio…" at bounding box center [445, 196] width 155 height 79
type textarea "hero.moveLeft(1)"
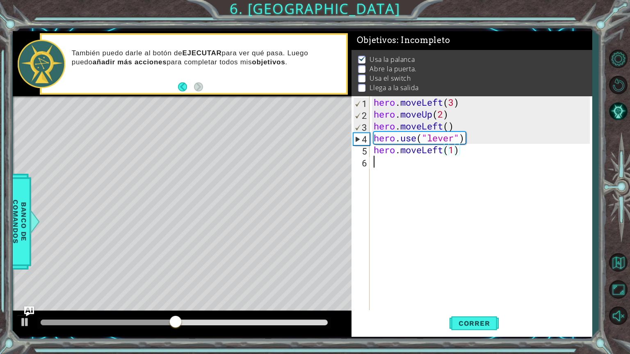
click at [398, 168] on div "hero . moveLeft ( 3 ) hero . moveUp ( 2 ) hero . moveLeft ( ) hero . use ( "lev…" at bounding box center [483, 215] width 222 height 238
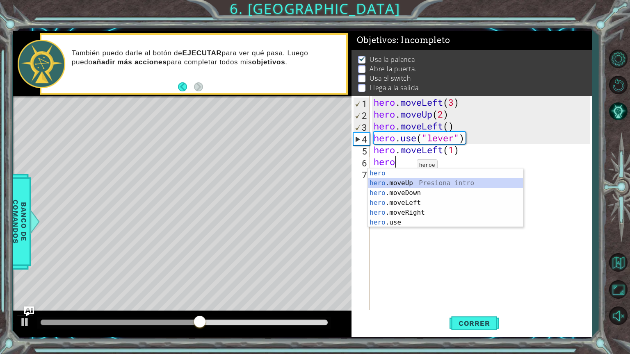
click at [406, 185] on div "hero Presiona intro hero .moveUp Presiona intro hero .moveDown Presiona intro h…" at bounding box center [445, 207] width 155 height 79
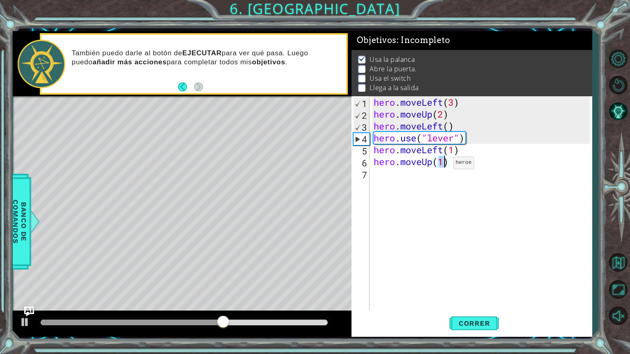
click at [440, 165] on div "hero . moveLeft ( 3 ) hero . moveUp ( 2 ) hero . moveLeft ( ) hero . use ( "lev…" at bounding box center [481, 203] width 218 height 214
click at [443, 163] on div "hero . moveLeft ( 3 ) hero . moveUp ( 2 ) hero . moveLeft ( ) hero . use ( "lev…" at bounding box center [483, 215] width 222 height 238
drag, startPoint x: 482, startPoint y: 319, endPoint x: 491, endPoint y: 315, distance: 9.9
click at [482, 284] on button "Correr" at bounding box center [473, 323] width 49 height 24
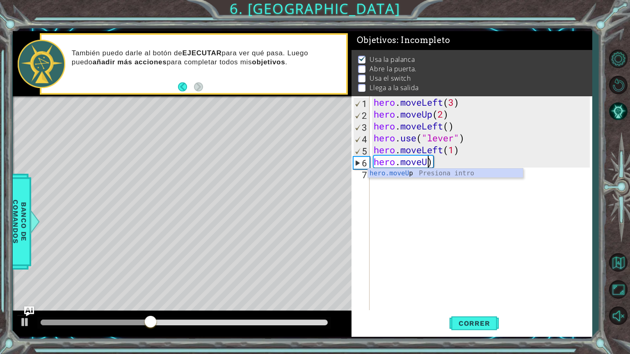
scroll to position [0, 1]
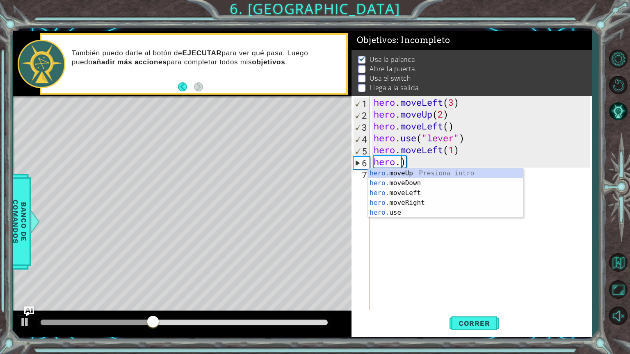
type textarea "hero.moveLeft(1))"
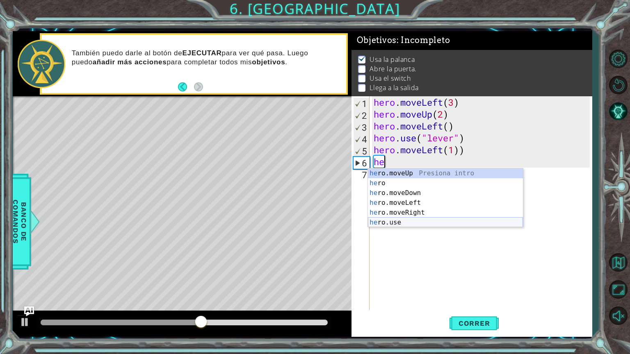
click at [441, 222] on div "he ro.moveUp Presiona intro he ro Presiona intro he ro.moveDown Presiona intro …" at bounding box center [445, 207] width 155 height 79
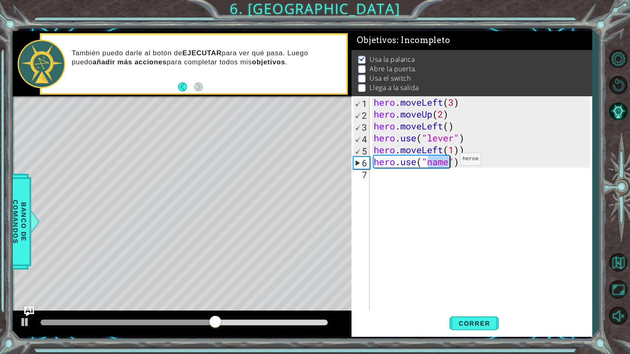
click at [448, 161] on div "hero . moveLeft ( 3 ) hero . moveUp ( 2 ) hero . moveLeft ( ) hero . use ( "lev…" at bounding box center [481, 203] width 218 height 214
type textarea "hero.use("door")"
click at [460, 177] on div "hero . moveLeft ( 3 ) hero . moveUp ( 2 ) hero . moveLeft ( ) hero . use ( "lev…" at bounding box center [483, 215] width 222 height 238
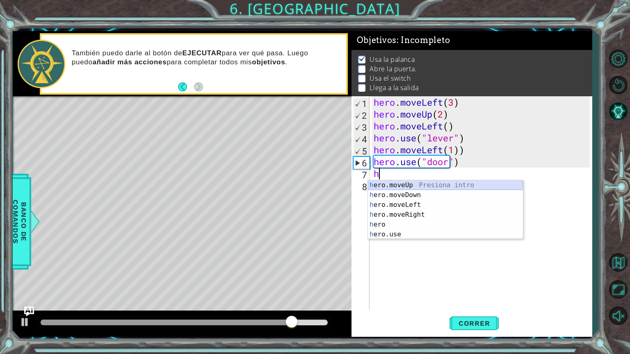
click at [452, 184] on div "h ero.moveUp Presiona intro h ero.moveDown Presiona intro h ero.moveLeft Presio…" at bounding box center [445, 219] width 155 height 79
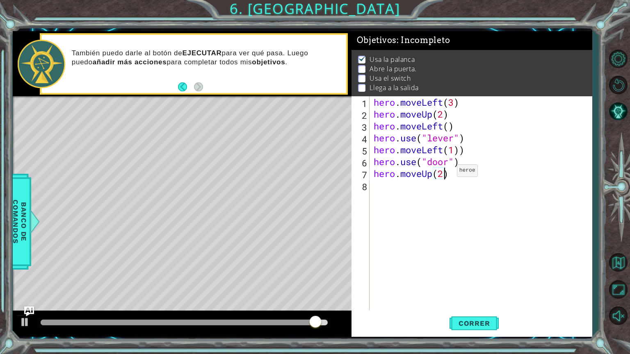
scroll to position [0, 3]
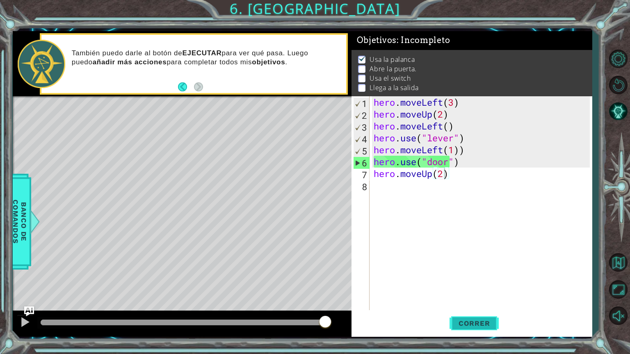
click at [482, 284] on span "Correr" at bounding box center [474, 323] width 48 height 8
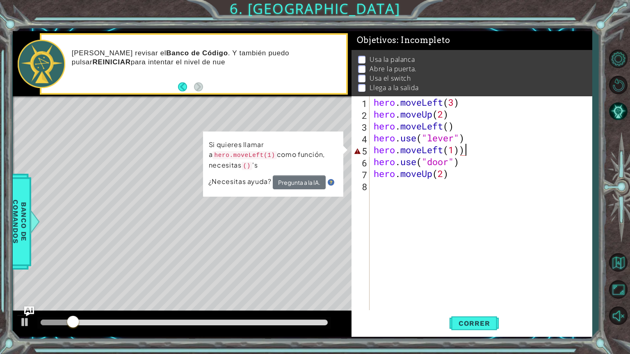
click at [465, 152] on div "hero . moveLeft ( 3 ) hero . moveUp ( 2 ) hero . moveLeft ( ) hero . use ( "lev…" at bounding box center [483, 215] width 222 height 238
type textarea "hero.moveLeft(1)"
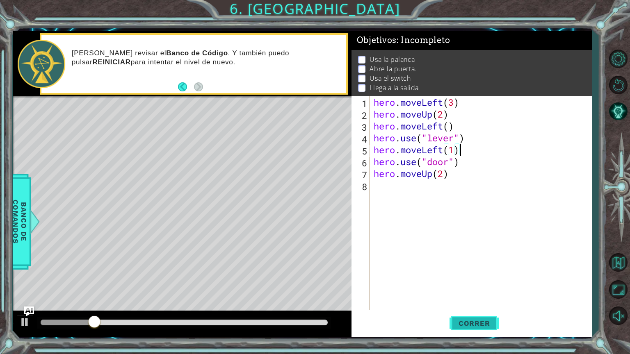
click at [468, 284] on span "Correr" at bounding box center [474, 323] width 48 height 8
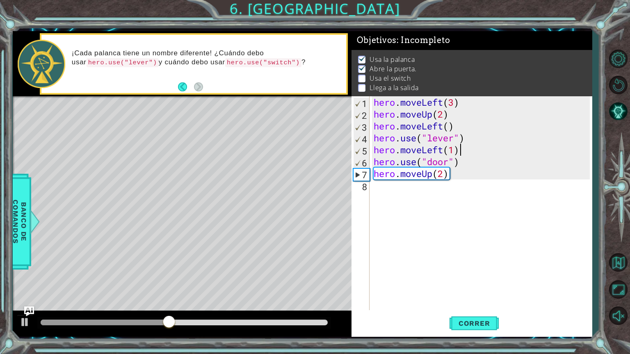
click at [407, 192] on div "hero . moveLeft ( 3 ) hero . moveUp ( 2 ) hero . moveLeft ( ) hero . use ( "lev…" at bounding box center [483, 215] width 222 height 238
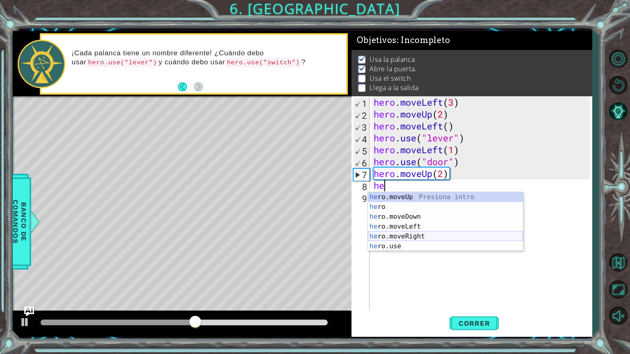
click at [409, 234] on div "he ro.moveUp Presiona intro he ro Presiona intro he ro.moveDown Presiona intro …" at bounding box center [445, 231] width 155 height 79
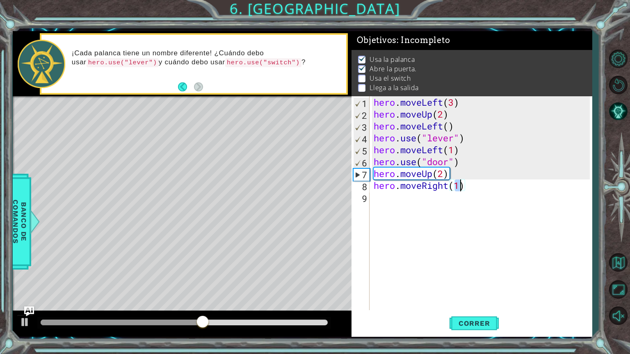
click at [415, 199] on div "hero . moveLeft ( 3 ) hero . moveUp ( 2 ) hero . moveLeft ( ) hero . use ( "lev…" at bounding box center [483, 215] width 222 height 238
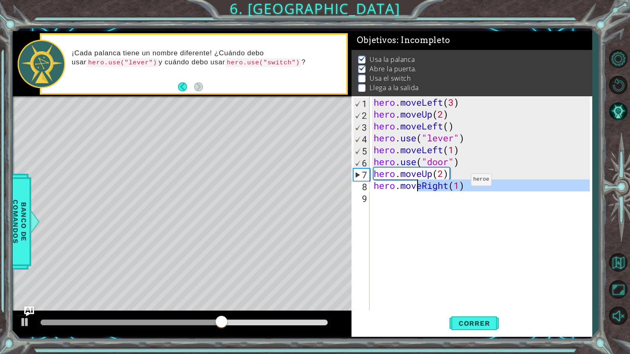
click at [455, 184] on div "hero . moveLeft ( 3 ) hero . moveUp ( 2 ) hero . moveLeft ( ) hero . use ( "lev…" at bounding box center [481, 203] width 218 height 214
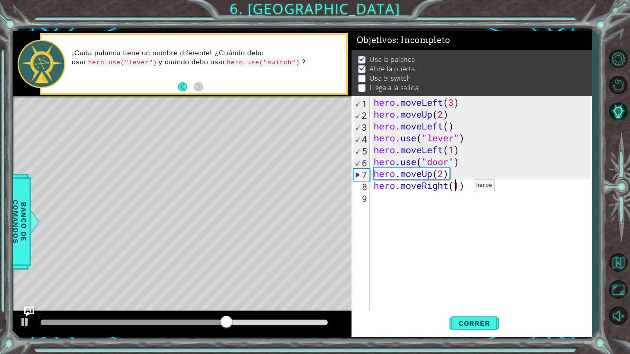
click at [461, 188] on div "hero . moveLeft ( 3 ) hero . moveUp ( 2 ) hero . moveLeft ( ) hero . use ( "lev…" at bounding box center [483, 215] width 222 height 238
type textarea "hero.moveRight(3)"
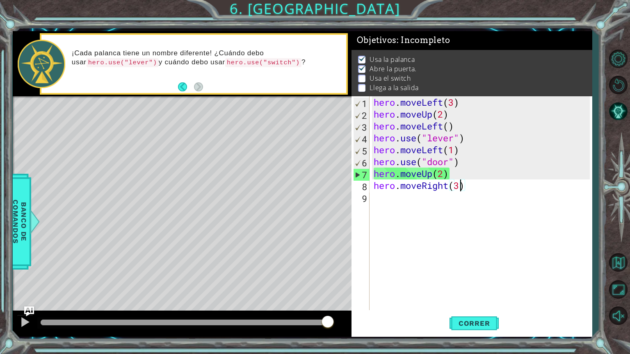
click at [425, 199] on div "hero . moveLeft ( 3 ) hero . moveUp ( 2 ) hero . moveLeft ( ) hero . use ( "lev…" at bounding box center [483, 215] width 222 height 238
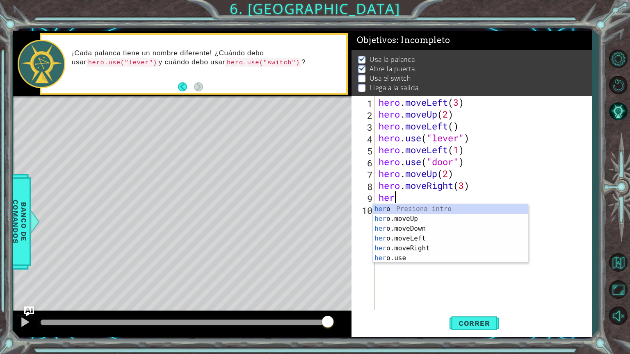
scroll to position [0, 0]
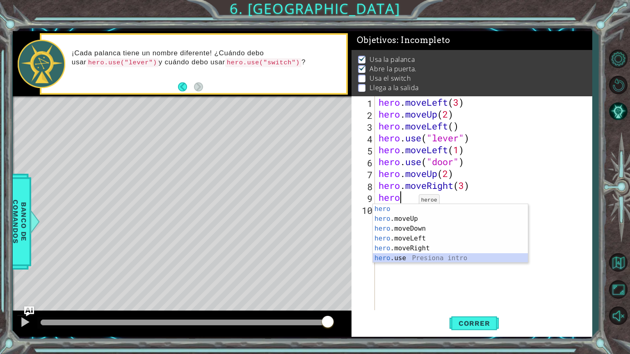
click at [405, 256] on div "hero Presiona intro hero .moveUp Presiona intro hero .moveDown Presiona intro h…" at bounding box center [450, 243] width 155 height 79
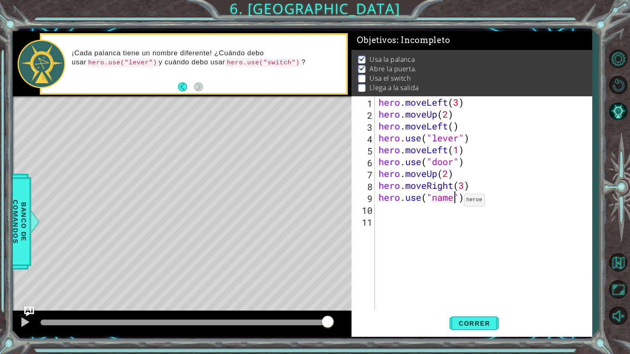
click at [456, 202] on div "hero . moveLeft ( 3 ) hero . moveUp ( 2 ) hero . moveLeft ( ) hero . use ( "lev…" at bounding box center [485, 215] width 217 height 238
click at [480, 284] on span "Correr" at bounding box center [474, 323] width 48 height 8
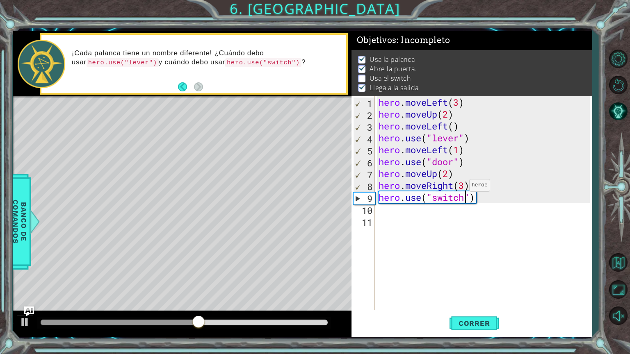
click at [462, 187] on div "hero . moveLeft ( 3 ) hero . moveUp ( 2 ) hero . moveLeft ( ) hero . use ( "lev…" at bounding box center [485, 215] width 217 height 238
click at [456, 181] on div "hero . moveLeft ( 3 ) hero . moveUp ( 2 ) hero . moveLeft ( ) hero . use ( "lev…" at bounding box center [485, 215] width 217 height 238
click at [464, 186] on div "hero . moveLeft ( 3 ) hero . moveUp ( 2 ) hero . moveLeft ( ) hero . use ( "lev…" at bounding box center [485, 215] width 217 height 238
type textarea "hero.moveRight(2)"
click at [475, 284] on button "Correr" at bounding box center [473, 323] width 49 height 24
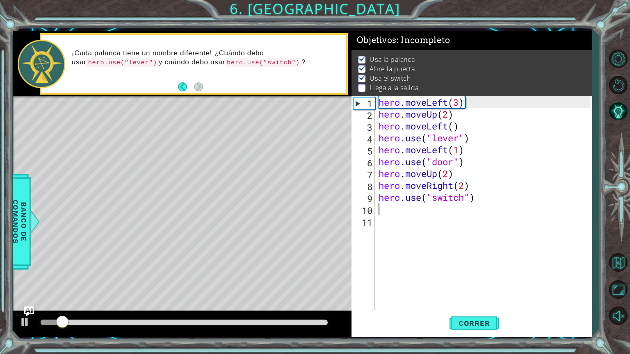
click at [419, 211] on div "hero . moveLeft ( 3 ) hero . moveUp ( 2 ) hero . moveLeft ( ) hero . use ( "lev…" at bounding box center [485, 215] width 217 height 238
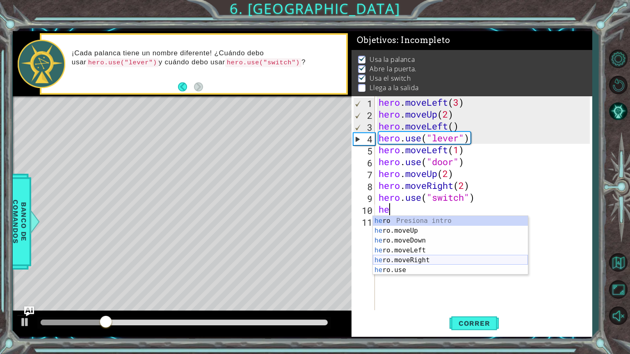
click at [443, 258] on div "he ro Presiona intro he ro.moveUp Presiona intro he ro.moveDown Presiona intro …" at bounding box center [450, 255] width 155 height 79
type textarea "hero.moveRight(1)"
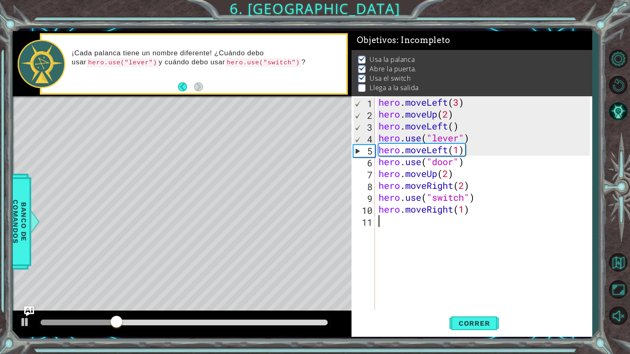
click at [435, 226] on div "hero . moveLeft ( 3 ) hero . moveUp ( 2 ) hero . moveLeft ( ) hero . use ( "lev…" at bounding box center [485, 215] width 217 height 238
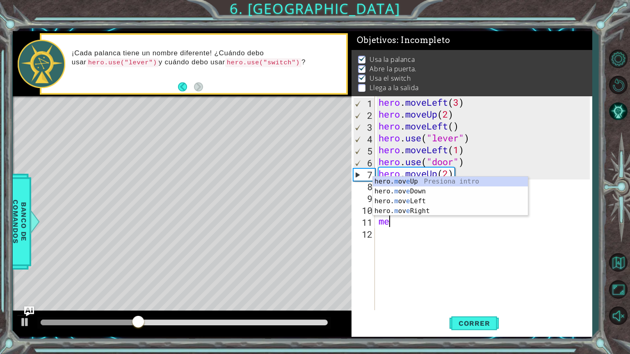
type textarea "m"
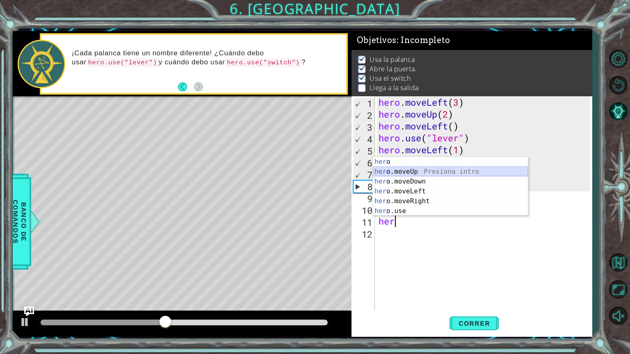
click at [409, 172] on div "her o Presiona intro her o.moveUp Presiona intro her o.moveDown Presiona intro …" at bounding box center [450, 196] width 155 height 79
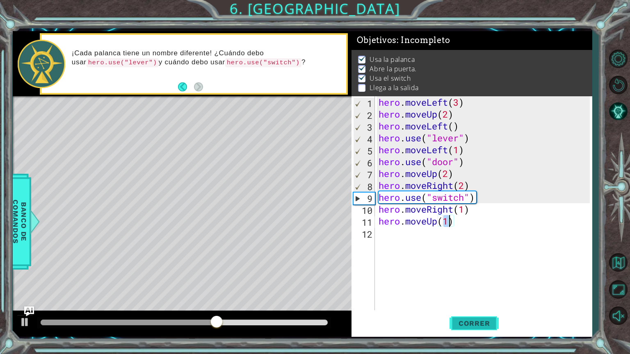
type textarea "hero.moveUp(1)"
click at [464, 284] on span "Correr" at bounding box center [474, 323] width 48 height 8
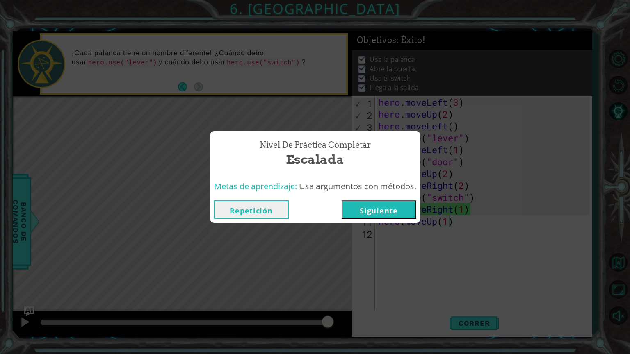
click at [384, 208] on button "Siguiente" at bounding box center [378, 209] width 75 height 18
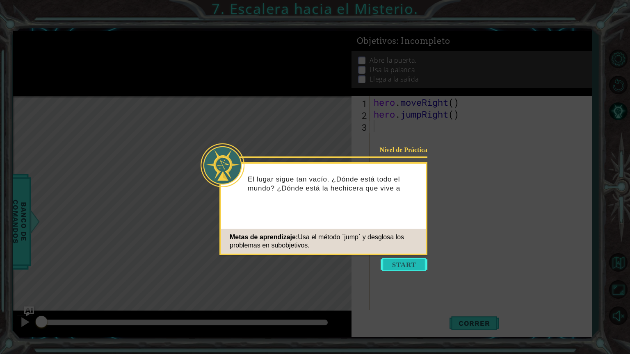
click at [396, 262] on button "Start" at bounding box center [403, 264] width 47 height 13
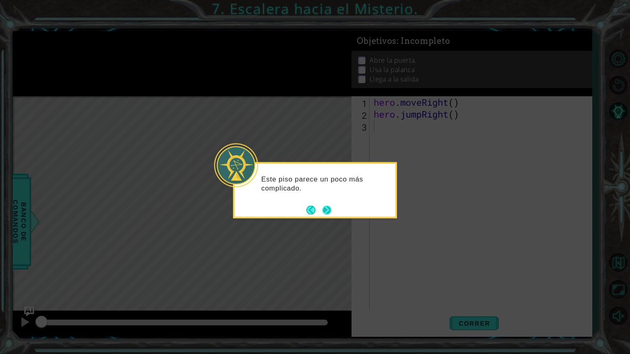
click at [330, 205] on button "Next" at bounding box center [326, 209] width 9 height 9
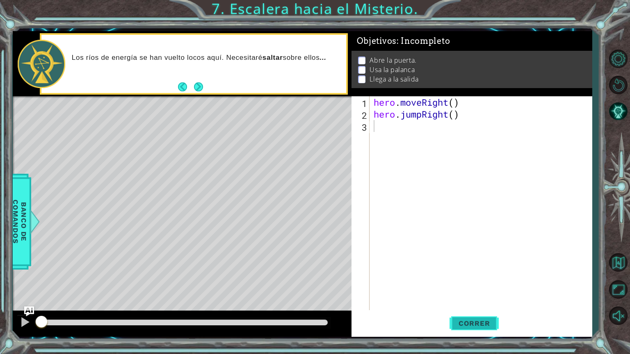
click at [474, 284] on span "Correr" at bounding box center [474, 323] width 48 height 8
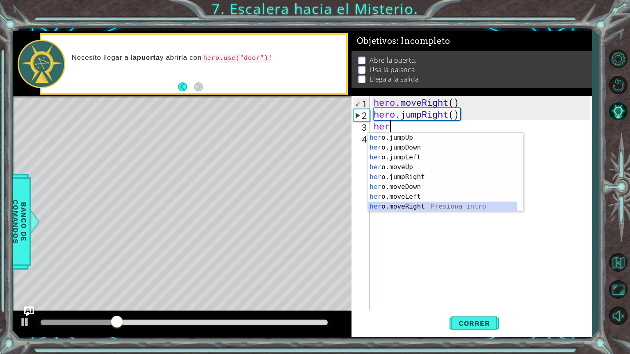
click at [422, 204] on div "her o.jumpUp Presiona intro her o.jumpDown Presiona intro her o.jumpLeft Presio…" at bounding box center [442, 182] width 149 height 98
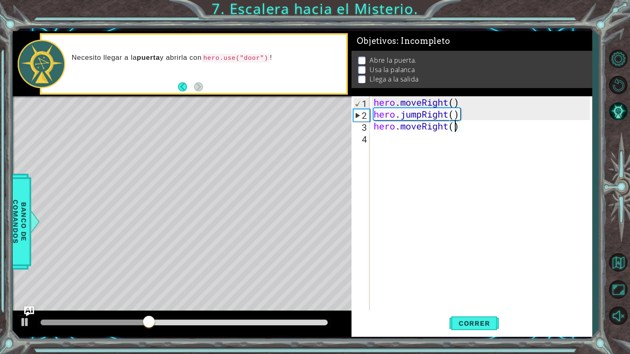
type textarea "hero.moveRight(2)"
click at [464, 136] on div "hero . moveRight ( ) hero . jumpRight ( ) hero . moveRight ( 2 )" at bounding box center [483, 215] width 222 height 238
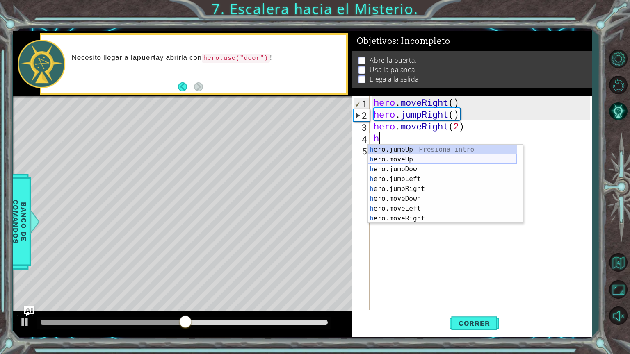
click at [420, 160] on div "h ero.jumpUp Presiona intro h ero.moveUp Presiona intro h ero.jumpDown Presiona…" at bounding box center [442, 194] width 149 height 98
type textarea "hero.moveUp(1)"
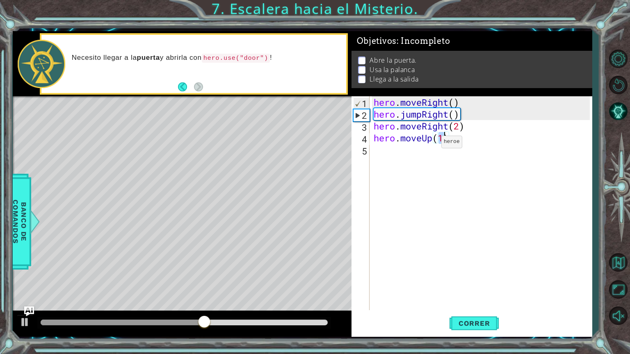
click at [429, 162] on div "hero . moveRight ( ) hero . jumpRight ( ) hero . moveRight ( 2 ) hero . moveUp …" at bounding box center [483, 215] width 222 height 238
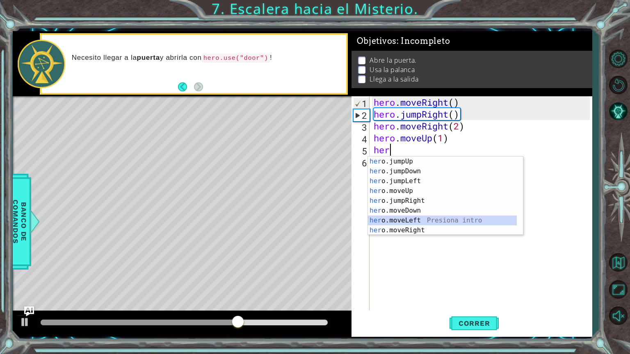
click at [434, 220] on div "her o.jumpUp Presiona intro her o.jumpDown Presiona intro her o.jumpLeft Presio…" at bounding box center [442, 206] width 149 height 98
type textarea "hero.moveLeft(1)"
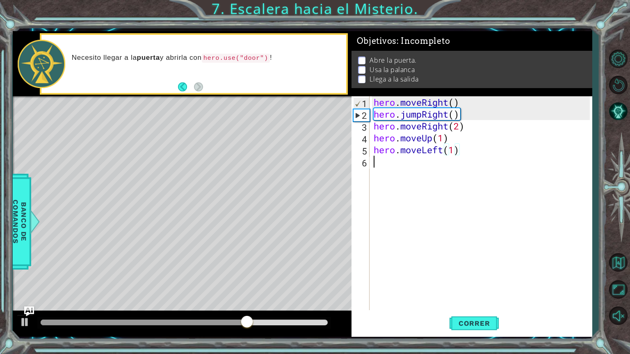
click at [418, 171] on div "hero . moveRight ( ) hero . jumpRight ( ) hero . moveRight ( 2 ) hero . moveUp …" at bounding box center [483, 215] width 222 height 238
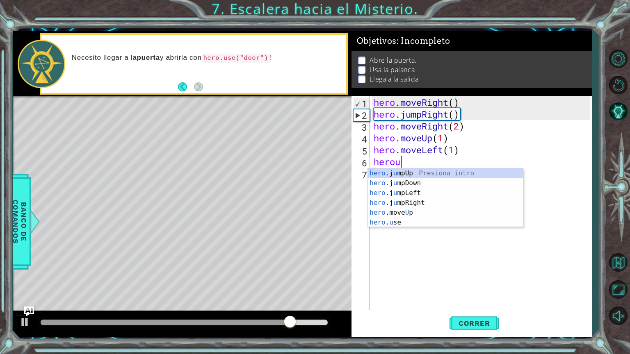
scroll to position [0, 0]
click at [411, 225] on div "hero .j u mpUp Presiona intro hero .j u mpDown Presiona intro hero .j u mpLeft …" at bounding box center [445, 207] width 155 height 79
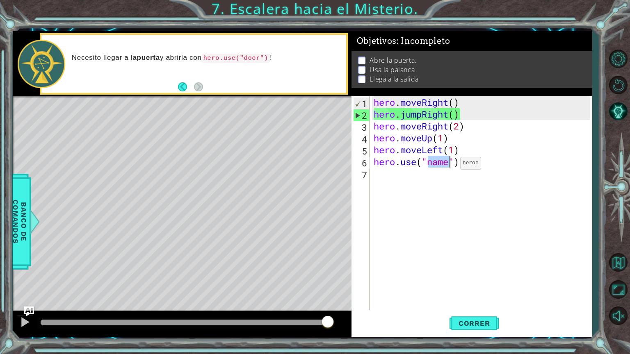
click at [447, 165] on div "hero . moveRight ( ) hero . jumpRight ( ) hero . moveRight ( 2 ) hero . moveUp …" at bounding box center [481, 203] width 218 height 214
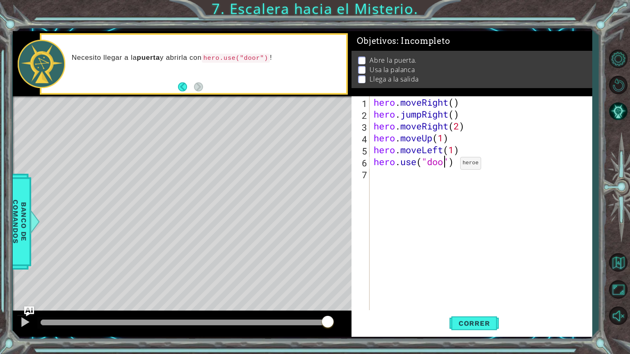
type textarea "hero.use("door")"
click at [440, 177] on div "hero . moveRight ( ) hero . jumpRight ( ) hero . moveRight ( 2 ) hero . moveUp …" at bounding box center [483, 215] width 222 height 238
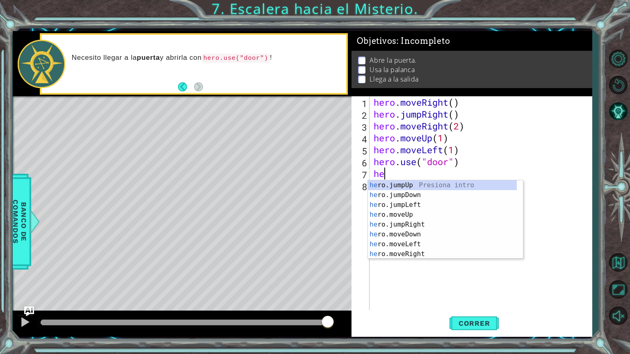
scroll to position [0, 0]
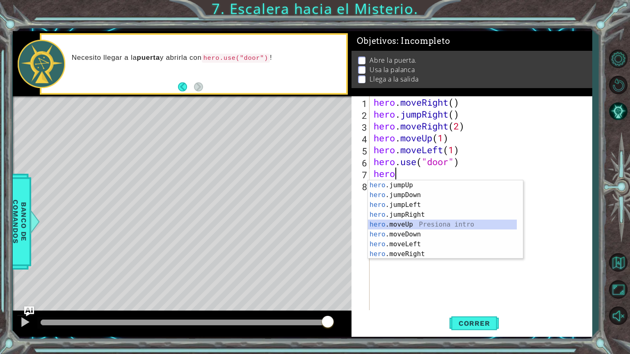
click at [426, 230] on div "hero .jumpUp Presiona intro hero .jumpDown Presiona intro hero .jumpLeft Presio…" at bounding box center [442, 229] width 149 height 98
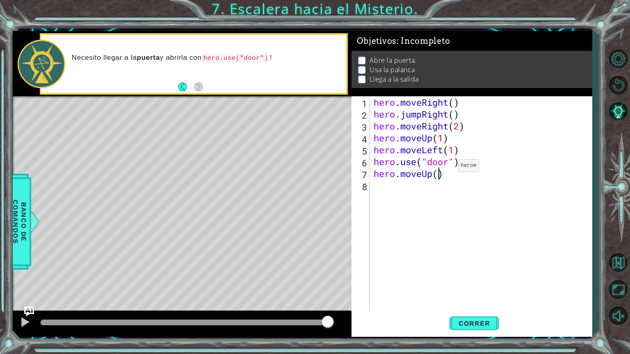
type textarea "hero.moveUp(2)"
click at [430, 189] on div "hero . moveRight ( ) hero . jumpRight ( ) hero . moveRight ( 2 ) hero . moveUp …" at bounding box center [483, 215] width 222 height 238
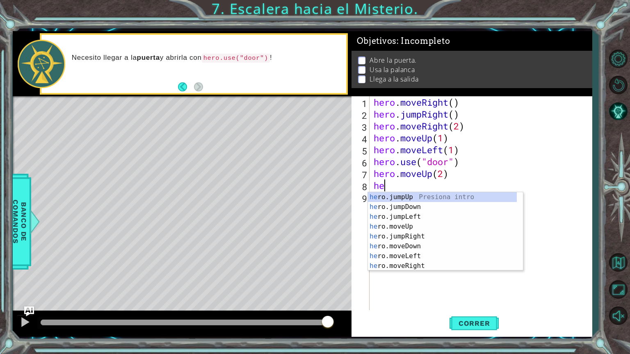
scroll to position [0, 0]
click at [423, 252] on div "hero .jumpUp Presiona intro hero .jumpDown Presiona intro hero .jumpLeft Presio…" at bounding box center [442, 241] width 149 height 98
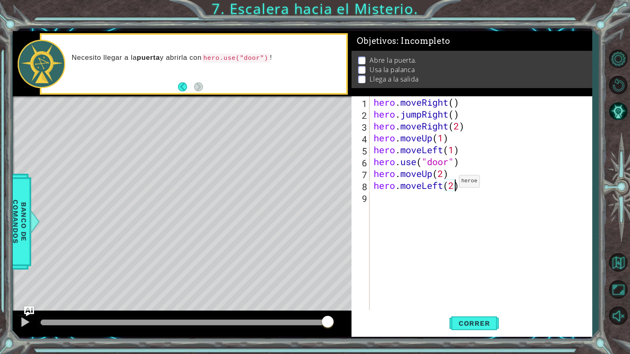
scroll to position [0, 3]
type textarea "hero.moveLeft(1)"
click at [453, 209] on div "hero . moveRight ( ) hero . jumpRight ( ) hero . moveRight ( 2 ) hero . moveUp …" at bounding box center [483, 215] width 222 height 238
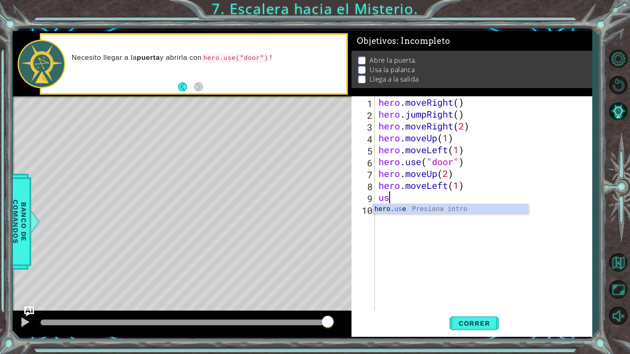
click at [451, 209] on div "hero. us e Presiona intro" at bounding box center [450, 219] width 155 height 30
type textarea "hero.use("lever")"
click at [448, 210] on div "hero . moveRight ( ) hero . jumpRight ( ) hero . moveRight ( 2 ) hero . moveUp …" at bounding box center [485, 215] width 217 height 238
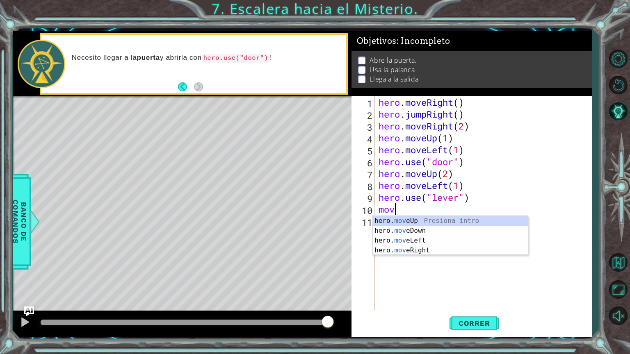
scroll to position [0, 0]
type textarea "m"
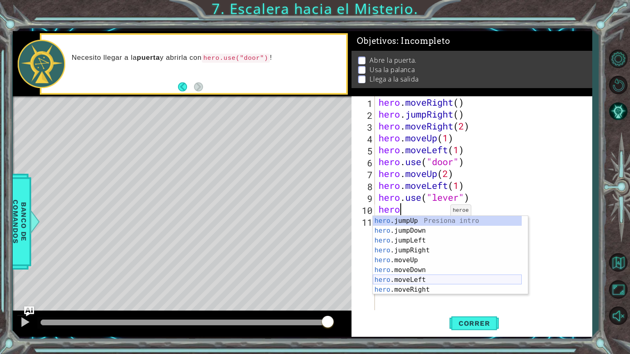
click at [438, 276] on div "hero .jumpUp Presiona intro hero .jumpDown Presiona intro hero .jumpLeft Presio…" at bounding box center [447, 265] width 149 height 98
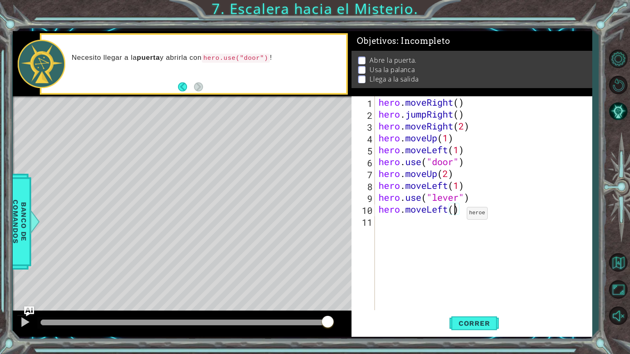
type textarea "hero.moveLeft(2)"
click at [425, 221] on div "hero . moveRight ( ) hero . jumpRight ( ) hero . moveRight ( 2 ) hero . moveUp …" at bounding box center [485, 215] width 217 height 238
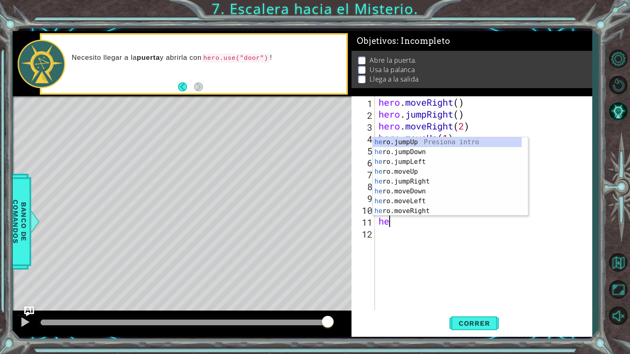
scroll to position [0, 0]
type textarea "hero"
click at [413, 141] on div "hero .jumpUp Presiona intro hero .jumpDown Presiona intro hero .jumpLeft Presio…" at bounding box center [447, 186] width 149 height 98
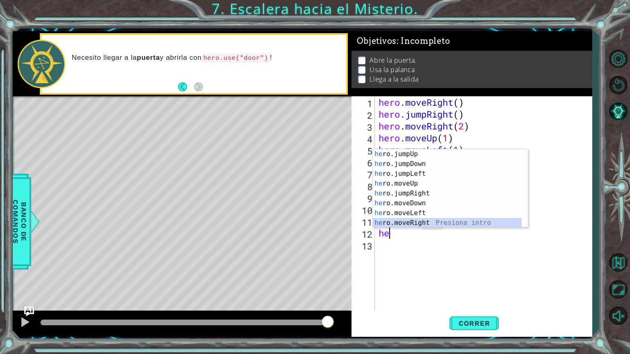
click at [414, 225] on div "he ro.jumpUp Presiona intro he ro.jumpDown Presiona intro he ro.jumpLeft Presio…" at bounding box center [447, 198] width 149 height 98
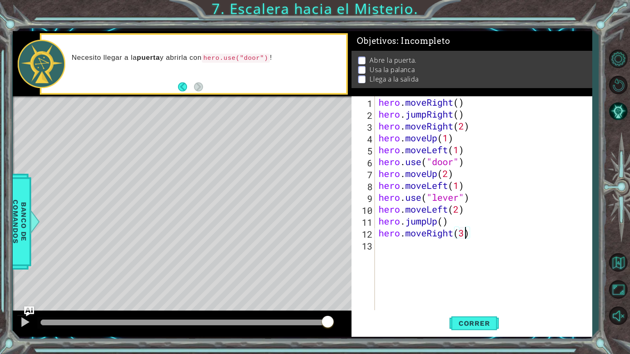
scroll to position [0, 3]
type textarea "hero.moveRight(3)"
click at [492, 284] on span "Correr" at bounding box center [474, 323] width 48 height 8
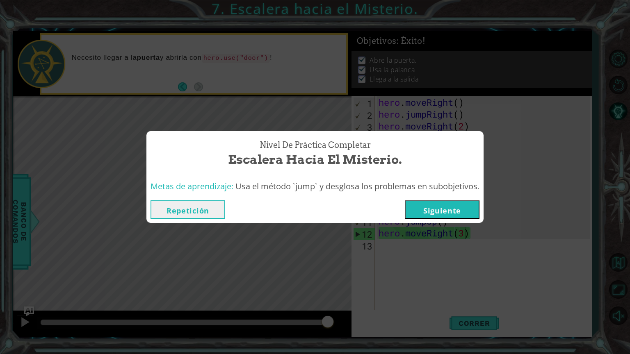
click at [447, 216] on button "Siguiente" at bounding box center [442, 209] width 75 height 18
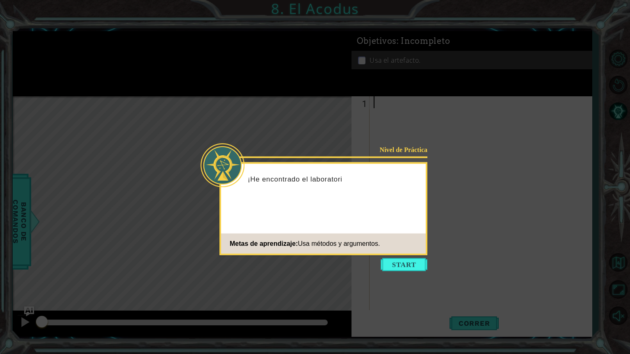
click at [0, 146] on icon at bounding box center [315, 177] width 630 height 354
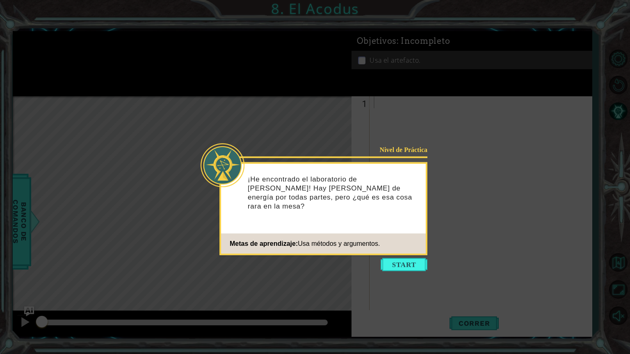
click at [0, 284] on icon at bounding box center [315, 177] width 630 height 354
click at [415, 266] on button "Start" at bounding box center [403, 264] width 47 height 13
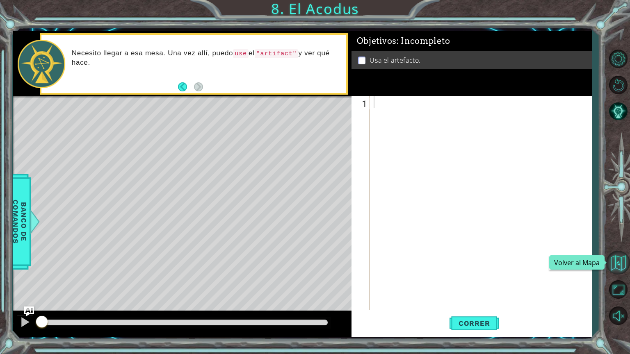
click at [607, 260] on button "Volver al Mapa" at bounding box center [618, 263] width 24 height 24
